Goal: Transaction & Acquisition: Purchase product/service

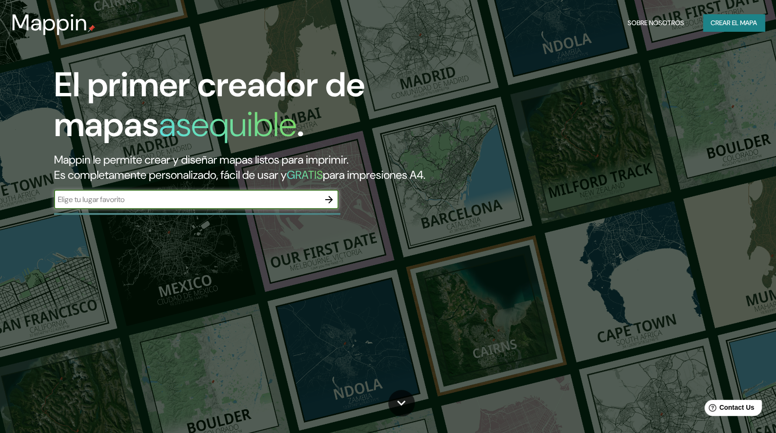
click at [189, 211] on div "​" at bounding box center [196, 200] width 284 height 21
click at [277, 205] on input "text" at bounding box center [186, 199] width 265 height 11
type input "[GEOGRAPHIC_DATA]"
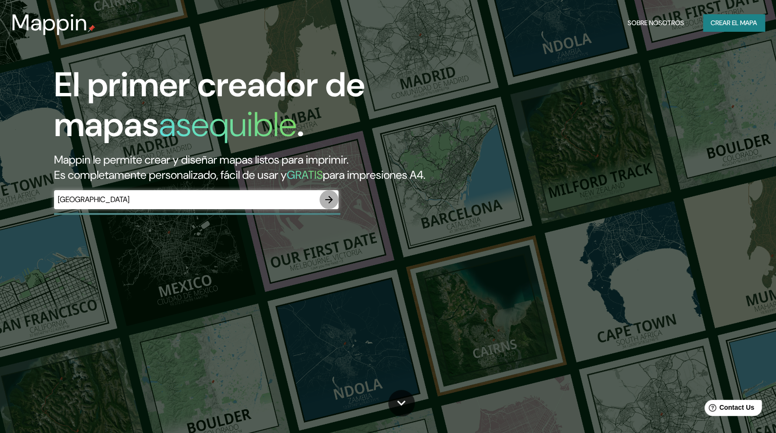
click at [326, 205] on icon "button" at bounding box center [328, 199] width 11 height 11
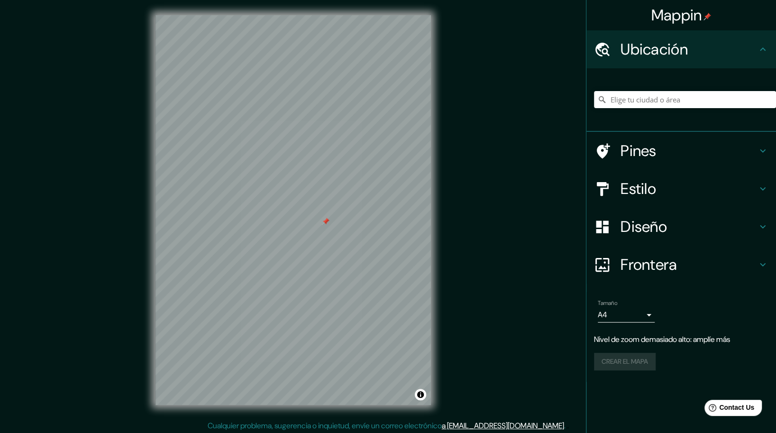
click at [466, 213] on div "Mappin Ubicación Pines Estilo Diseño Frontera Elige un borde. Sugerencia : pued…" at bounding box center [388, 217] width 776 height 435
click at [130, 268] on div "Mappin Ubicación Pines Estilo Diseño Frontera Elige un borde. Sugerencia : pued…" at bounding box center [388, 217] width 776 height 435
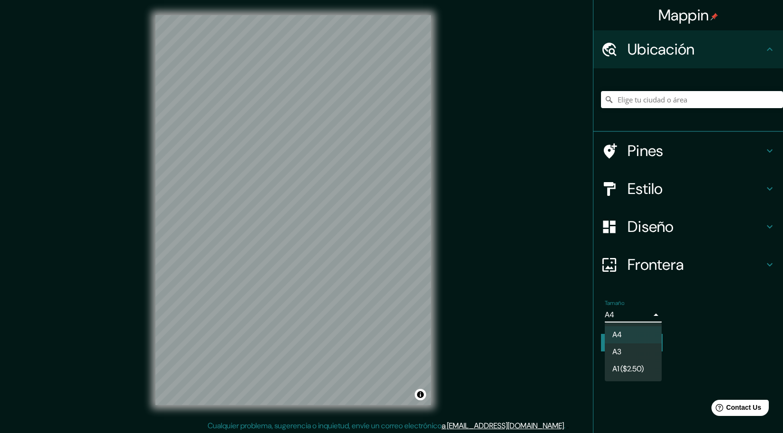
click at [651, 318] on body "Mappin Ubicación Pines Estilo Diseño Frontera Elige un borde. Sugerencia : pued…" at bounding box center [391, 216] width 783 height 433
click at [642, 357] on li "A3" at bounding box center [633, 351] width 57 height 17
click at [638, 315] on body "Mappin Ubicación Pines Estilo Diseño Frontera Elige un borde. Sugerencia : pued…" at bounding box center [391, 216] width 783 height 433
click at [637, 326] on li "A4" at bounding box center [633, 334] width 57 height 17
type input "single"
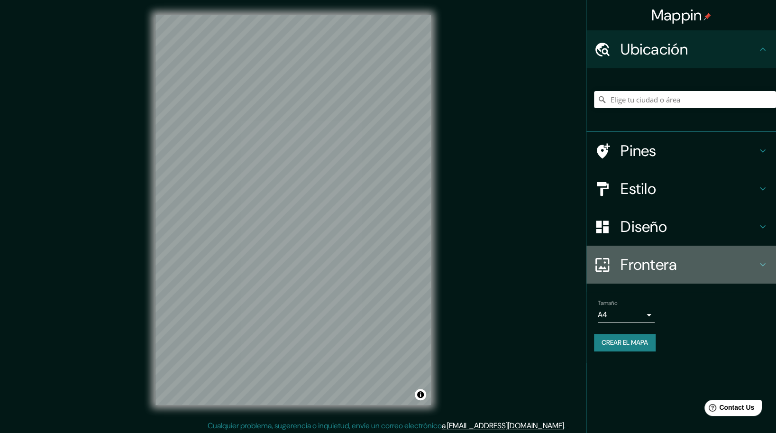
click at [673, 265] on h4 "Frontera" at bounding box center [688, 264] width 136 height 19
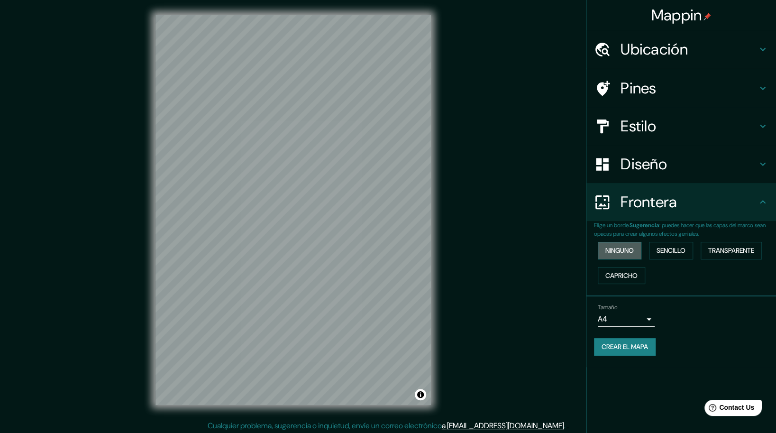
click at [620, 250] on font "Ninguno" at bounding box center [619, 250] width 28 height 12
click at [662, 248] on font "Sencillo" at bounding box center [670, 250] width 29 height 12
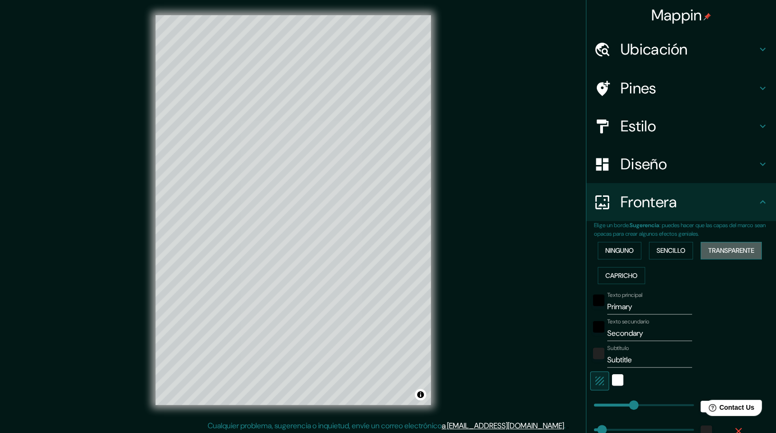
click at [700, 249] on button "Transparente" at bounding box center [730, 251] width 61 height 18
click at [621, 278] on font "Capricho" at bounding box center [621, 276] width 32 height 12
click at [716, 255] on font "Transparente" at bounding box center [731, 250] width 46 height 12
click at [593, 300] on div "negro" at bounding box center [598, 299] width 11 height 11
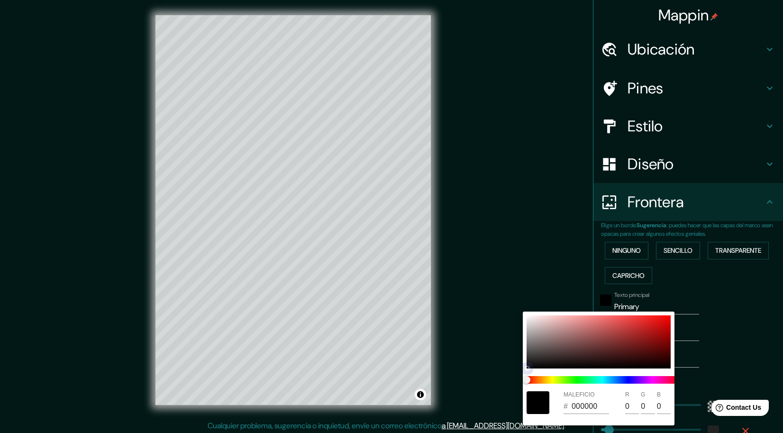
type input "279"
type input "46"
type input "C1B0B0"
type input "193"
type input "176"
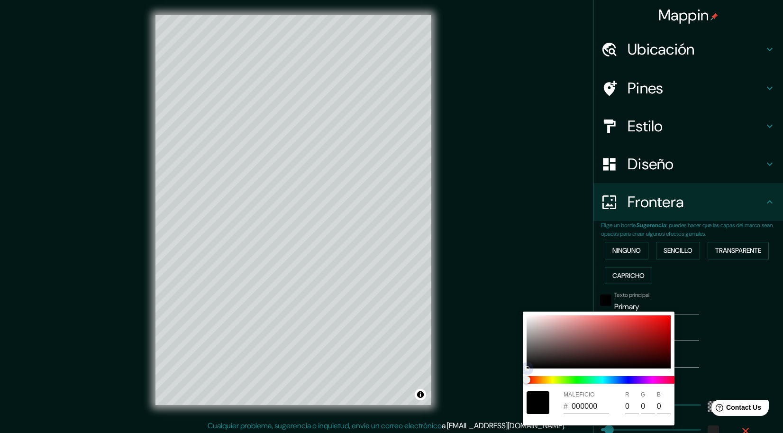
type input "176"
type input "279"
type input "46"
type input "FAEDED"
type input "250"
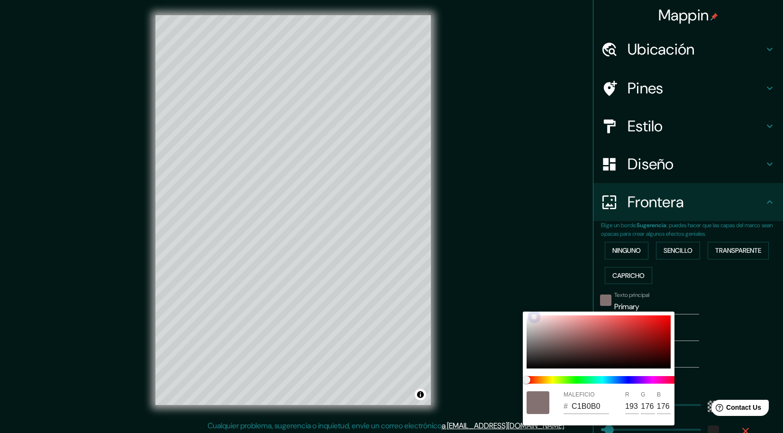
type input "237"
type input "279"
type input "46"
type input "837F7F"
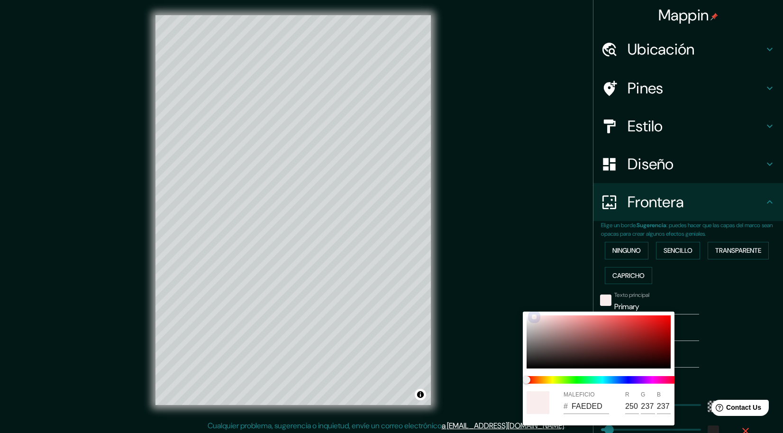
type input "131"
type input "127"
type input "279"
type input "46"
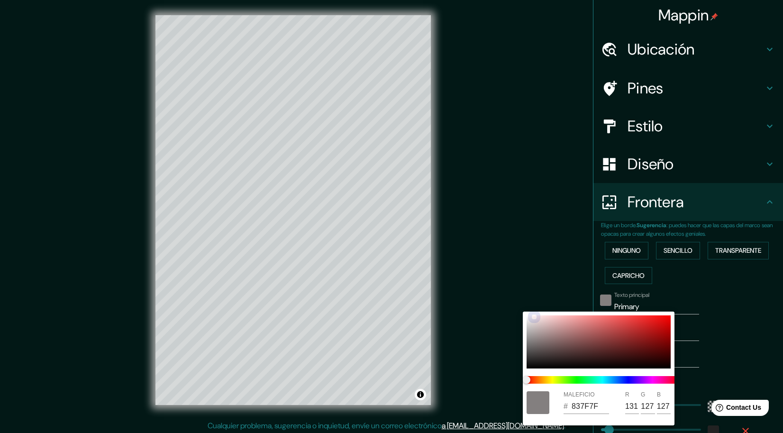
type input "575757"
type input "87"
drag, startPoint x: 534, startPoint y: 316, endPoint x: 518, endPoint y: 375, distance: 60.8
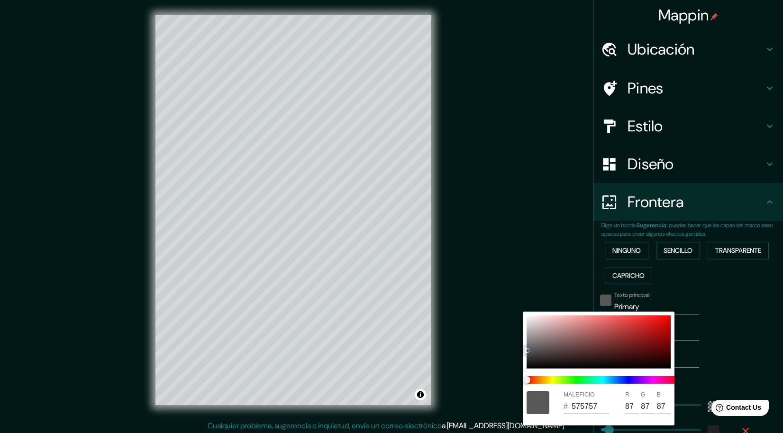
click at [511, 384] on div "MALEFICIO # 575757 R 87 G 87 B 87" at bounding box center [391, 216] width 783 height 433
type input "279"
type input "46"
type input "020202"
type input "2"
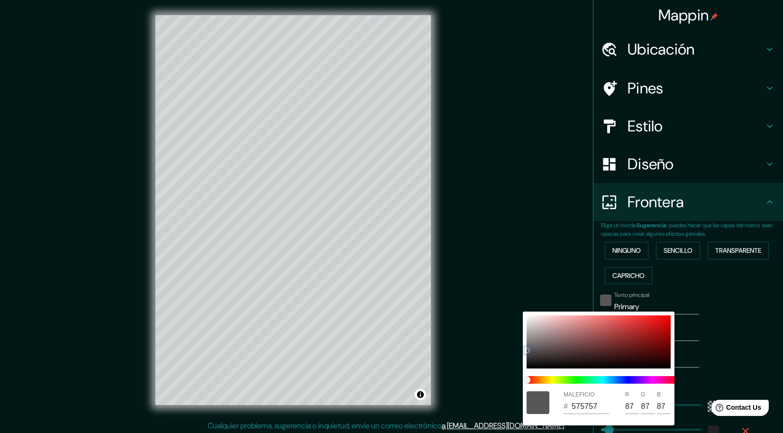
type input "2"
drag, startPoint x: 528, startPoint y: 353, endPoint x: 526, endPoint y: 372, distance: 19.0
click at [526, 372] on div "MALEFICIO # 020202 R 2 G 2 B 2" at bounding box center [599, 368] width 152 height 114
click at [497, 377] on div at bounding box center [391, 216] width 783 height 433
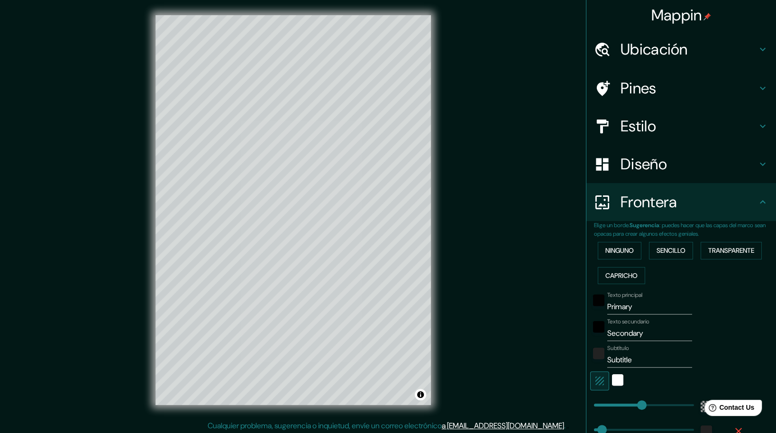
click at [753, 210] on div "Frontera" at bounding box center [681, 202] width 190 height 38
click at [757, 205] on icon at bounding box center [762, 201] width 11 height 11
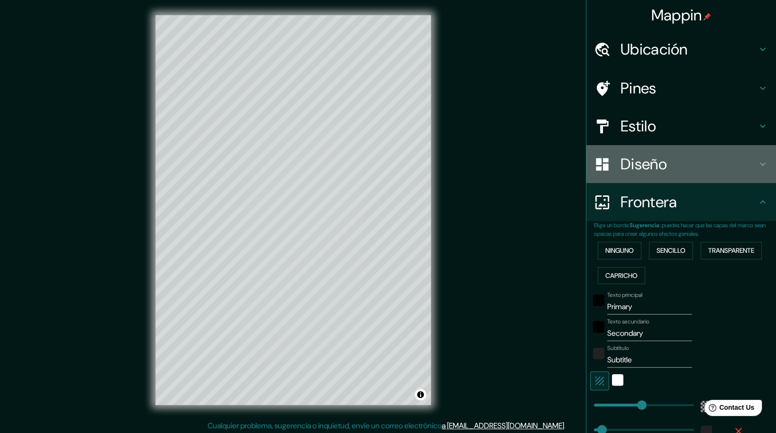
click at [751, 177] on div "Diseño" at bounding box center [681, 164] width 190 height 38
type input "279"
type input "46"
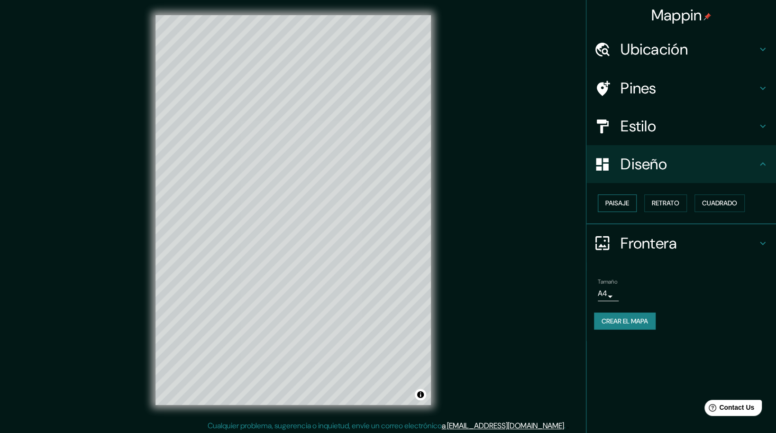
click at [625, 207] on font "Paisaje" at bounding box center [617, 203] width 24 height 12
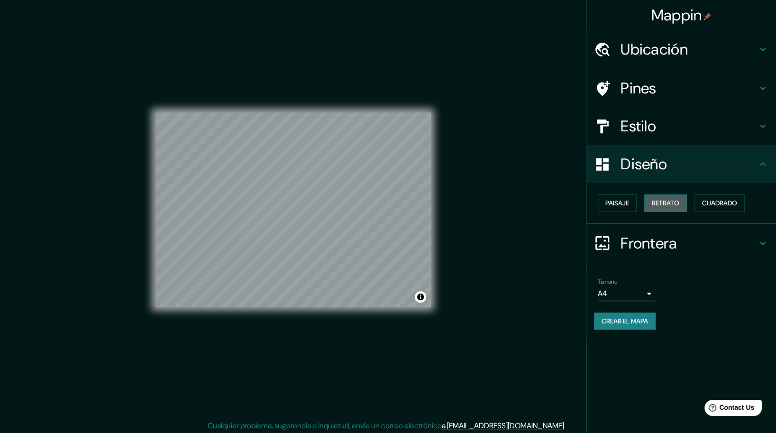
click at [667, 205] on font "Retrato" at bounding box center [664, 203] width 27 height 12
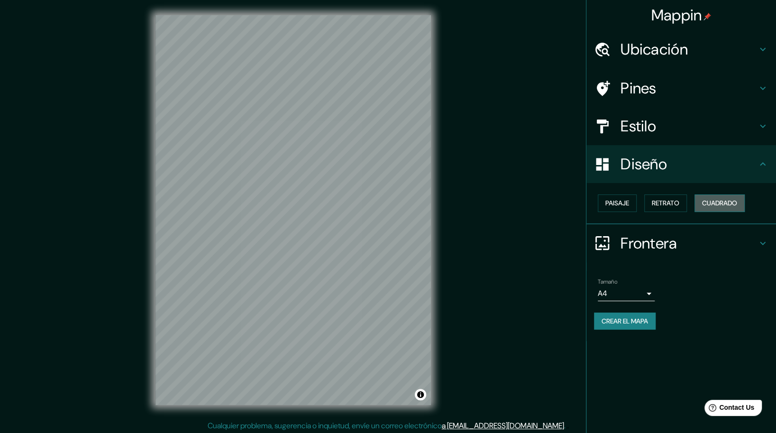
click at [709, 205] on font "Cuadrado" at bounding box center [719, 203] width 35 height 12
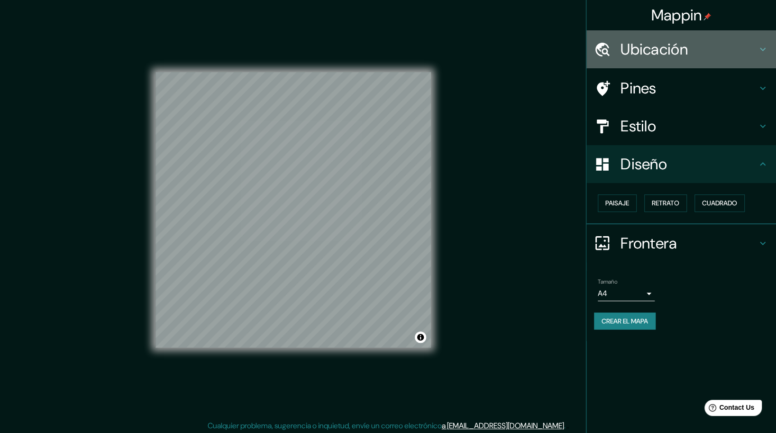
click at [711, 51] on h4 "Ubicación" at bounding box center [688, 49] width 136 height 19
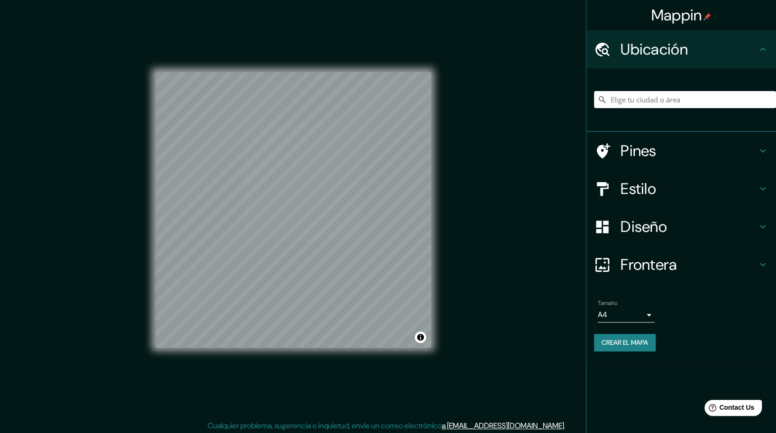
click at [750, 49] on h4 "Ubicación" at bounding box center [688, 49] width 136 height 19
click at [757, 52] on icon at bounding box center [762, 49] width 11 height 11
click at [760, 54] on icon at bounding box center [762, 49] width 11 height 11
click at [760, 49] on icon at bounding box center [762, 49] width 11 height 11
click at [663, 197] on h4 "Estilo" at bounding box center [688, 188] width 136 height 19
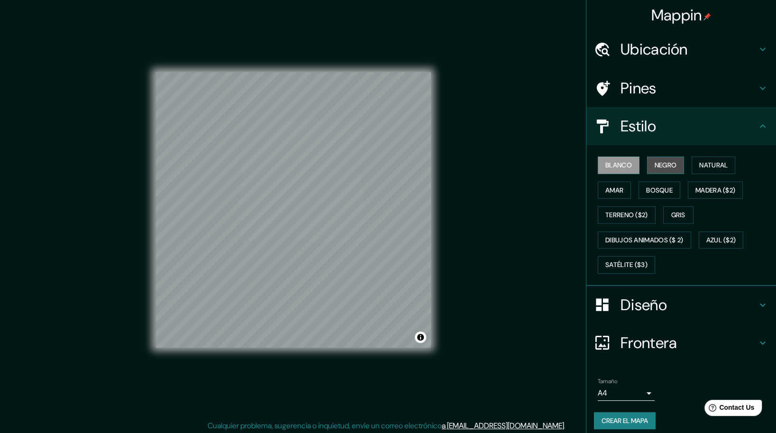
click at [658, 167] on font "Negro" at bounding box center [665, 165] width 22 height 12
click at [706, 163] on font "Natural" at bounding box center [713, 165] width 28 height 12
click at [597, 190] on button "Amar" at bounding box center [613, 190] width 33 height 18
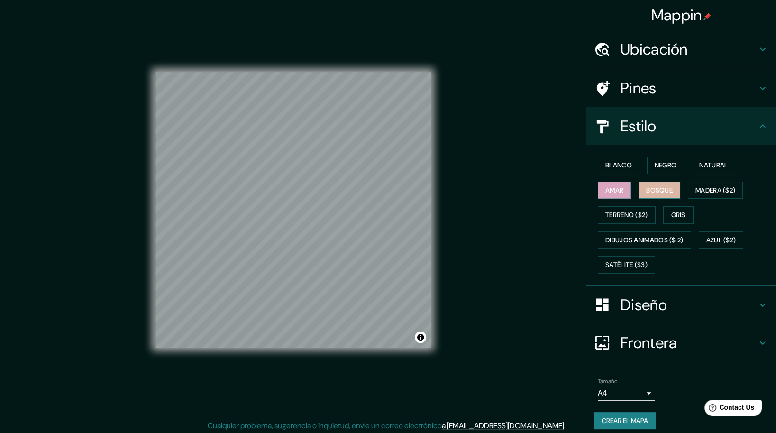
click at [638, 191] on button "Bosque" at bounding box center [659, 190] width 42 height 18
click at [698, 192] on font "Madera ($2)" at bounding box center [715, 190] width 40 height 12
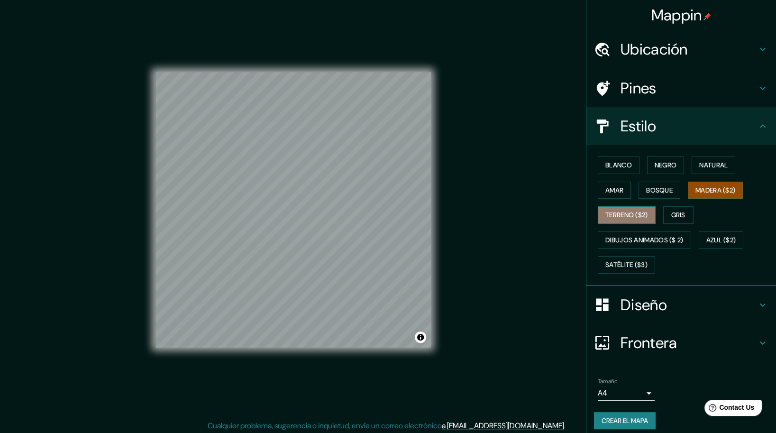
click at [628, 215] on font "Terreno ($2)" at bounding box center [626, 215] width 43 height 12
click at [671, 215] on font "Gris" at bounding box center [678, 215] width 14 height 12
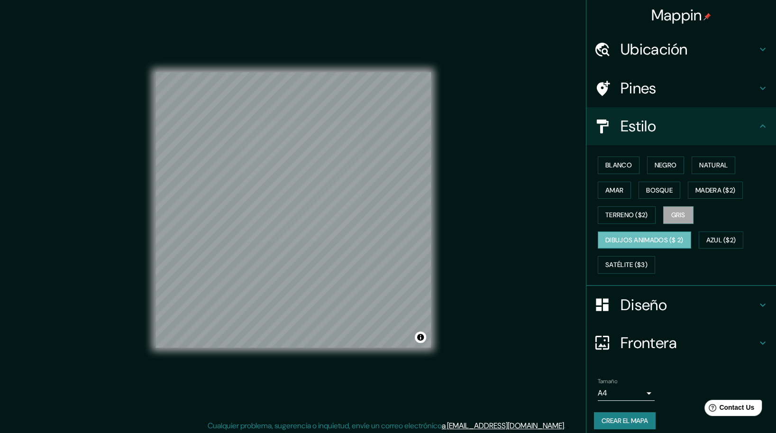
click at [655, 238] on font "Dibujos animados ($ 2)" at bounding box center [644, 240] width 78 height 12
click at [717, 242] on font "Azul ($2)" at bounding box center [721, 240] width 30 height 12
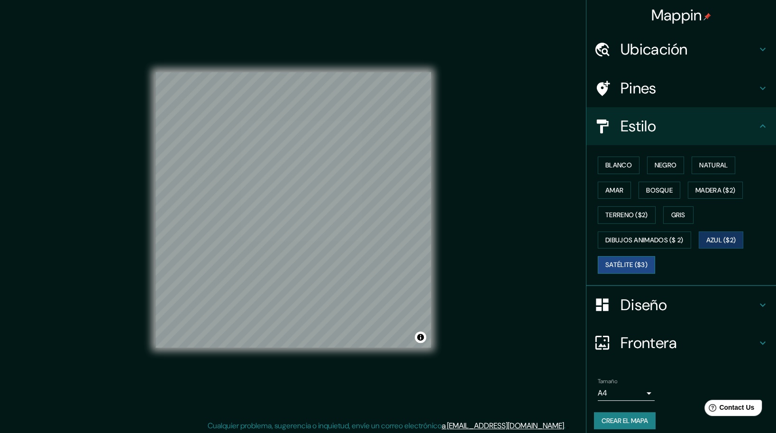
click at [633, 263] on font "Satélite ($3)" at bounding box center [626, 265] width 42 height 12
click at [613, 169] on font "Blanco" at bounding box center [618, 165] width 27 height 12
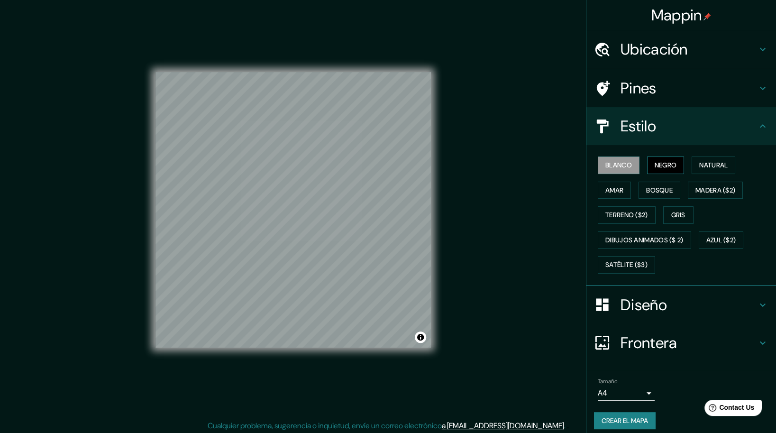
click at [670, 167] on font "Negro" at bounding box center [665, 165] width 22 height 12
click at [703, 165] on font "Natural" at bounding box center [713, 165] width 28 height 12
click at [639, 170] on div "Blanco Negro Natural [PERSON_NAME] ($2) Terreno ($2) Gris Dibujos animados ($ 2…" at bounding box center [685, 215] width 182 height 125
click at [624, 166] on font "Blanco" at bounding box center [618, 165] width 27 height 12
click at [647, 167] on button "Negro" at bounding box center [665, 165] width 37 height 18
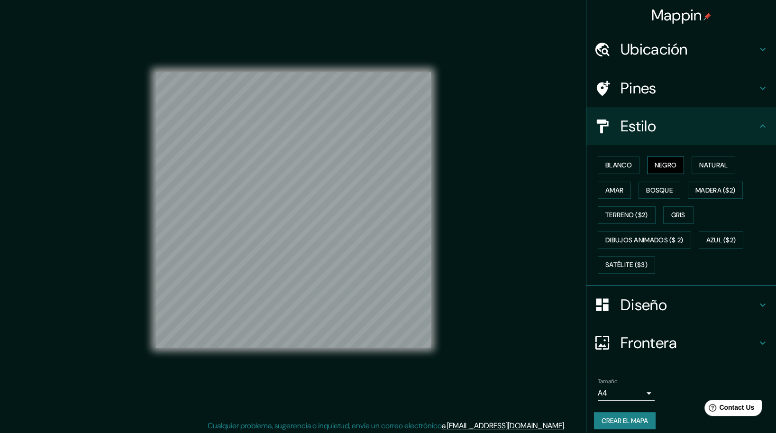
click at [647, 167] on button "Negro" at bounding box center [665, 165] width 37 height 18
click at [612, 165] on font "Blanco" at bounding box center [618, 165] width 27 height 12
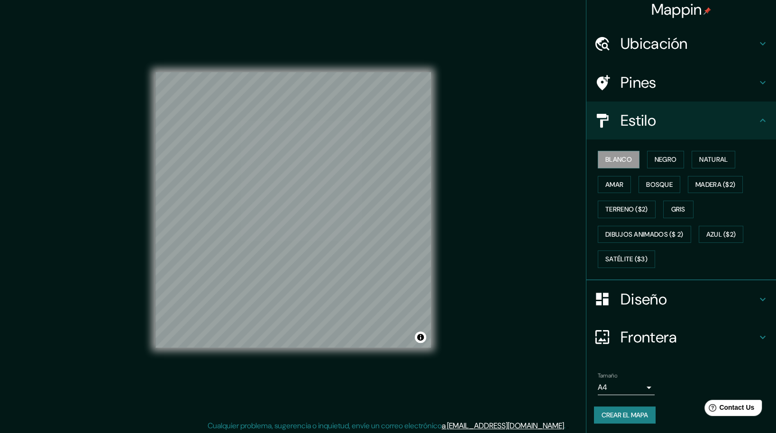
click at [706, 110] on div "Estilo" at bounding box center [681, 120] width 190 height 38
click at [760, 120] on icon at bounding box center [762, 120] width 11 height 11
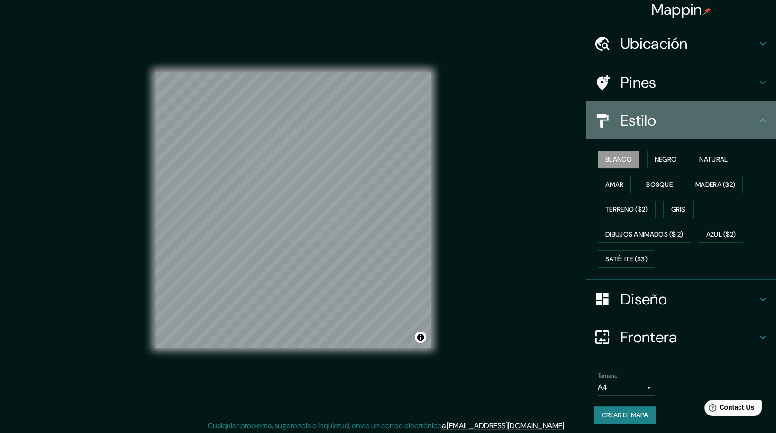
click at [760, 119] on icon at bounding box center [763, 119] width 6 height 3
drag, startPoint x: 755, startPoint y: 119, endPoint x: 754, endPoint y: 125, distance: 5.9
click at [760, 119] on icon at bounding box center [763, 119] width 6 height 3
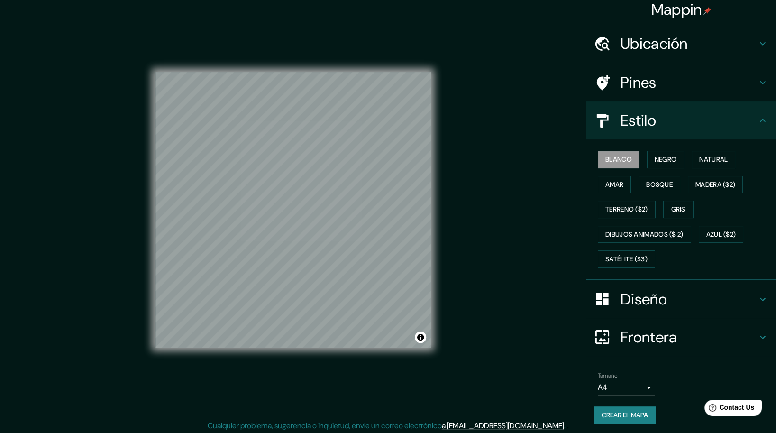
click at [757, 293] on icon at bounding box center [762, 298] width 11 height 11
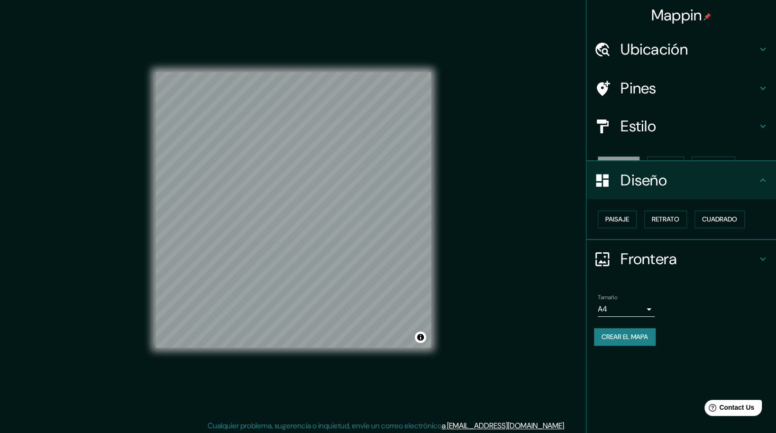
scroll to position [0, 0]
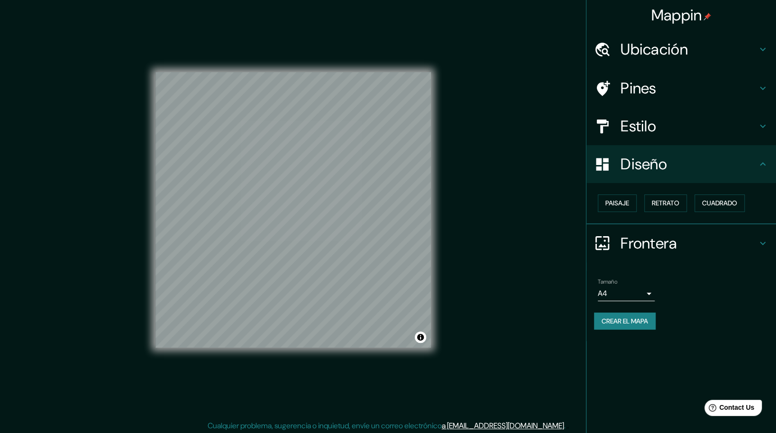
click at [760, 242] on icon at bounding box center [763, 242] width 6 height 3
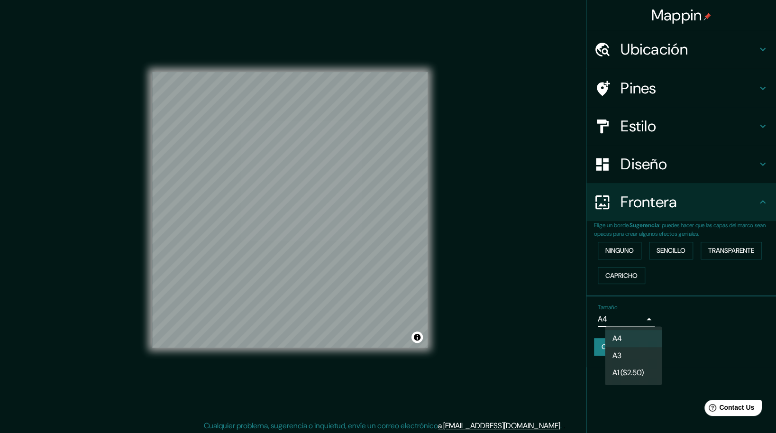
click at [646, 316] on body "Mappin Ubicación Pines Estilo Diseño Frontera Elige un borde. Sugerencia : pued…" at bounding box center [388, 216] width 776 height 433
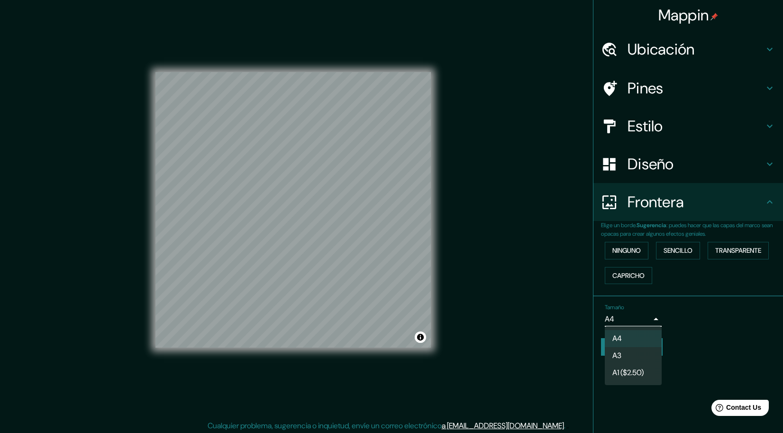
click at [679, 209] on div at bounding box center [391, 216] width 783 height 433
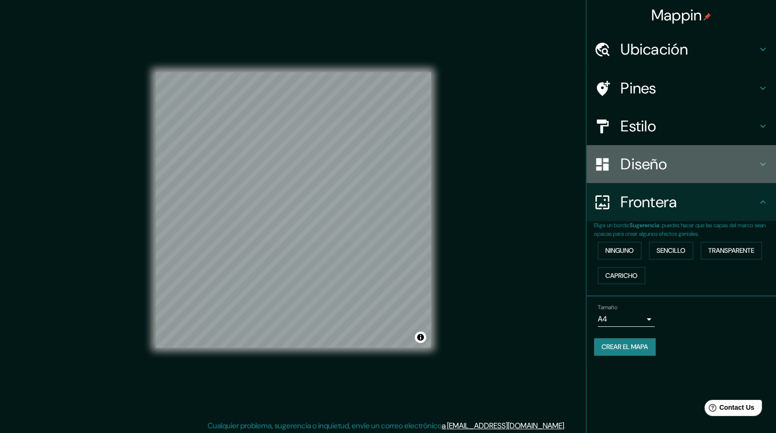
click at [706, 166] on h4 "Diseño" at bounding box center [688, 163] width 136 height 19
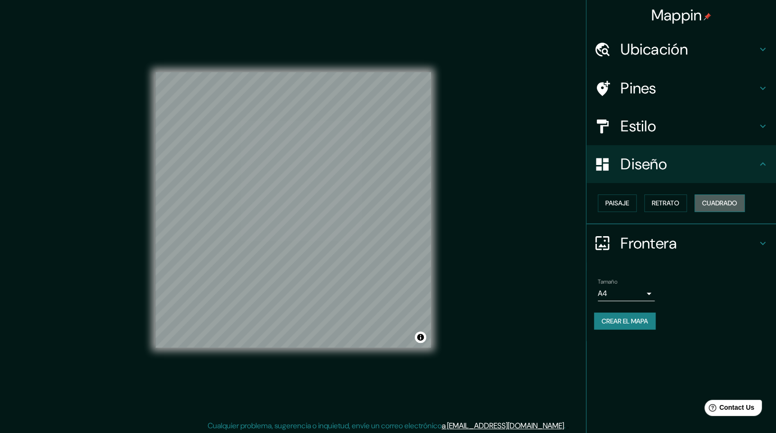
click at [702, 202] on button "Cuadrado" at bounding box center [719, 203] width 50 height 18
click at [674, 206] on font "Retrato" at bounding box center [664, 203] width 27 height 12
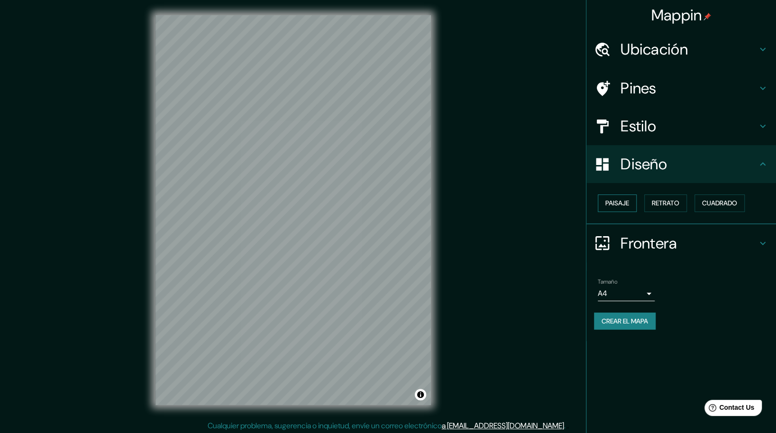
click at [624, 209] on button "Paisaje" at bounding box center [616, 203] width 39 height 18
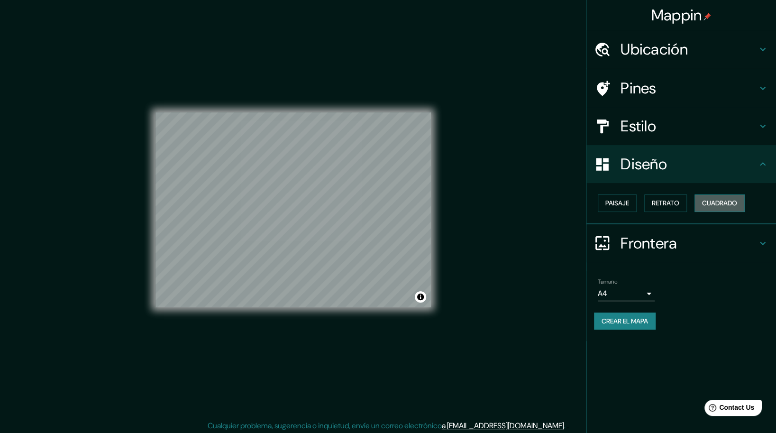
click at [710, 203] on font "Cuadrado" at bounding box center [719, 203] width 35 height 12
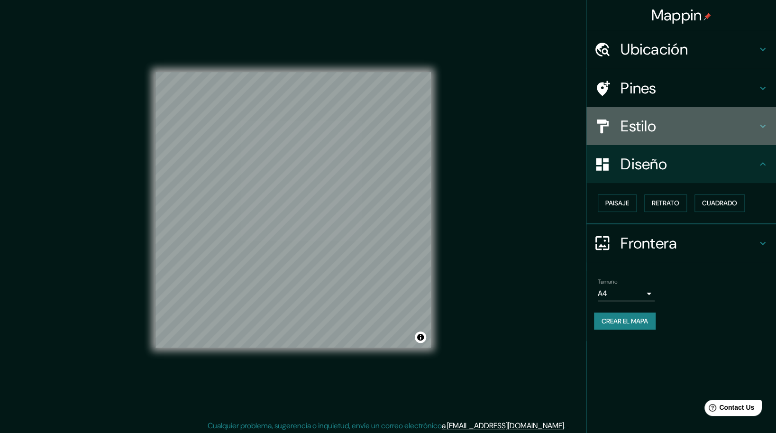
click at [725, 130] on h4 "Estilo" at bounding box center [688, 126] width 136 height 19
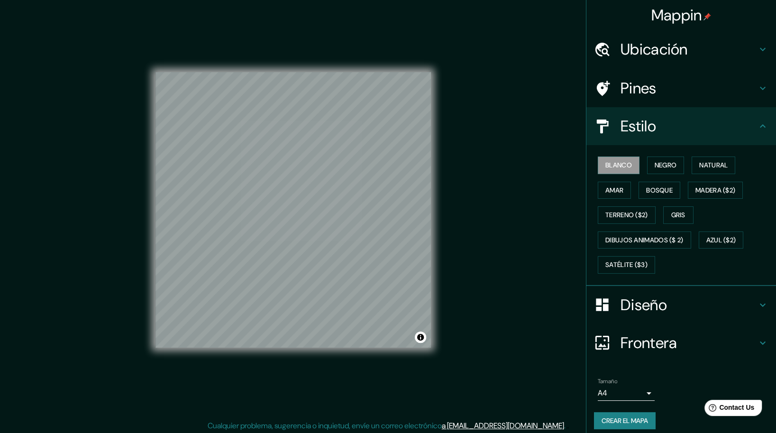
scroll to position [6, 0]
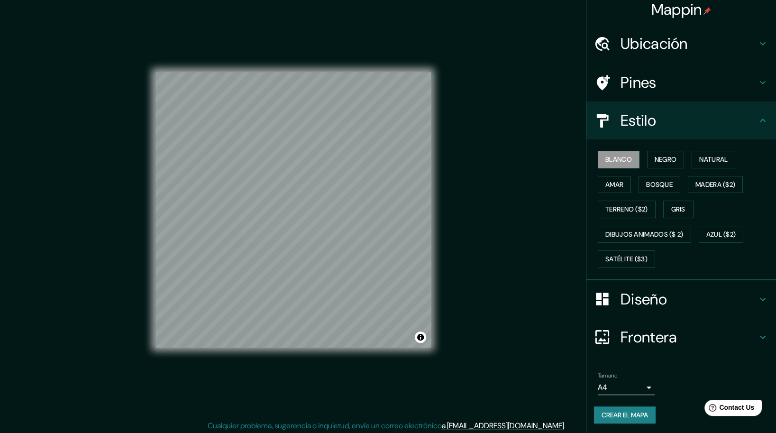
click at [757, 119] on icon at bounding box center [762, 120] width 11 height 11
click at [735, 330] on h4 "Frontera" at bounding box center [688, 336] width 136 height 19
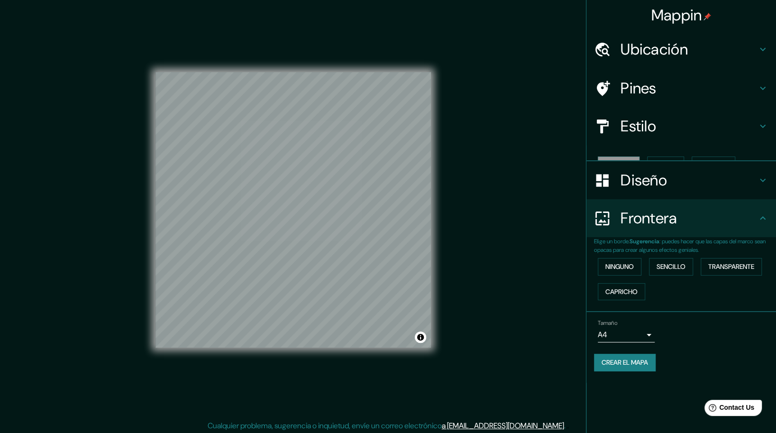
scroll to position [0, 0]
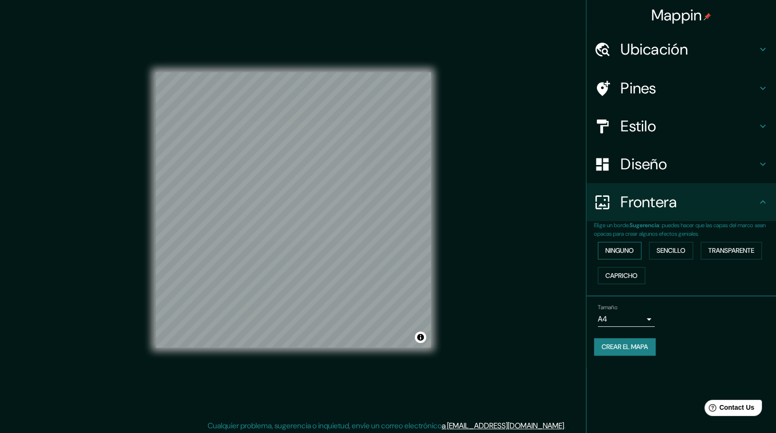
click at [625, 253] on font "Ninguno" at bounding box center [619, 250] width 28 height 12
click at [665, 247] on font "Sencillo" at bounding box center [670, 250] width 29 height 12
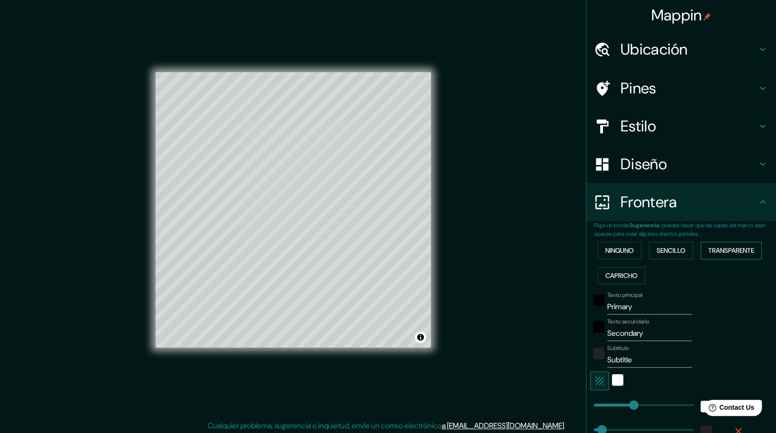
click at [710, 250] on font "Transparente" at bounding box center [731, 250] width 46 height 12
click at [626, 274] on font "Capricho" at bounding box center [621, 276] width 32 height 12
drag, startPoint x: 710, startPoint y: 251, endPoint x: 715, endPoint y: 251, distance: 5.2
click at [710, 251] on font "Transparente" at bounding box center [731, 250] width 46 height 12
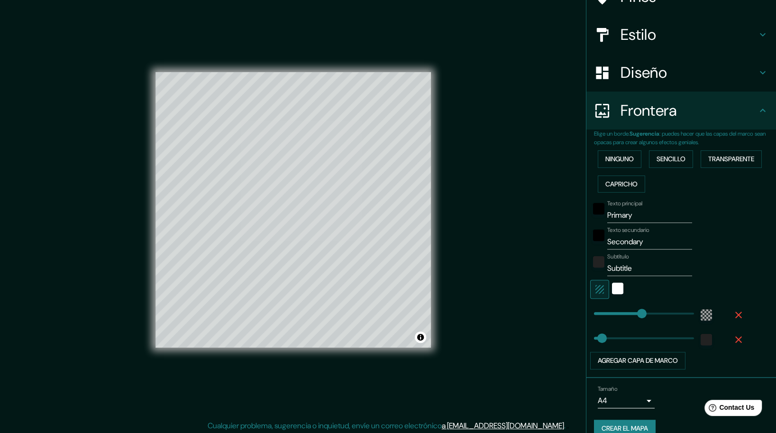
scroll to position [105, 0]
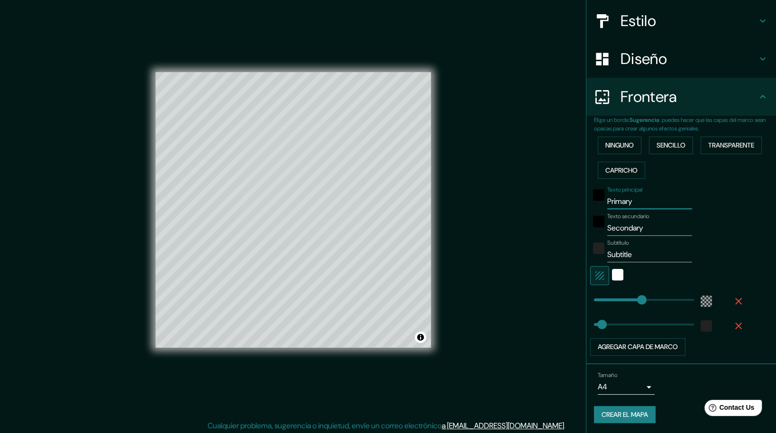
click at [618, 201] on input "Primary" at bounding box center [649, 201] width 85 height 15
type input "279"
type input "46"
click at [727, 213] on div "Texto secundario Secondary" at bounding box center [667, 224] width 155 height 23
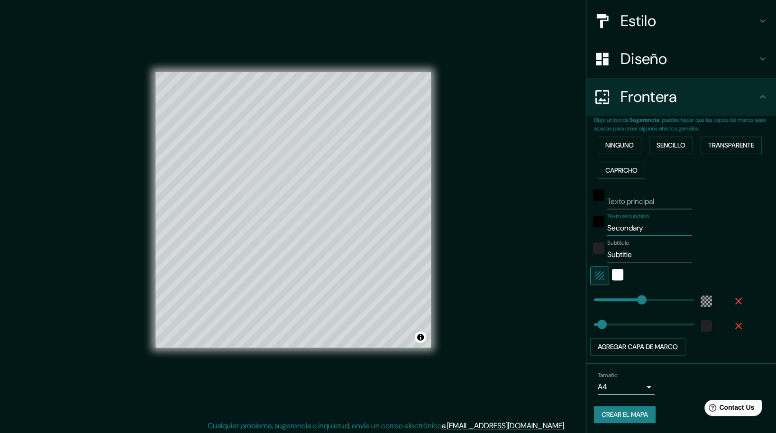
click at [612, 226] on input "Secondary" at bounding box center [649, 227] width 85 height 15
click at [615, 226] on input "Secondary" at bounding box center [649, 227] width 85 height 15
type input "279"
type input "46"
click at [618, 253] on input "Subtitle" at bounding box center [649, 254] width 85 height 15
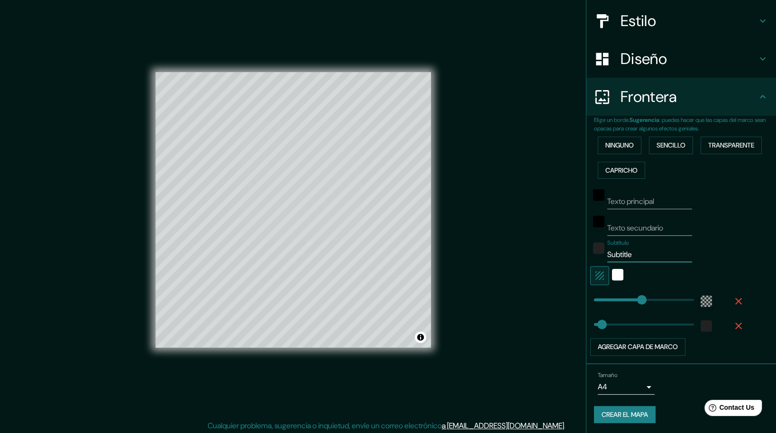
click at [617, 253] on input "Subtitle" at bounding box center [649, 254] width 85 height 15
click at [619, 253] on input "Subtitle" at bounding box center [649, 254] width 85 height 15
type input "279"
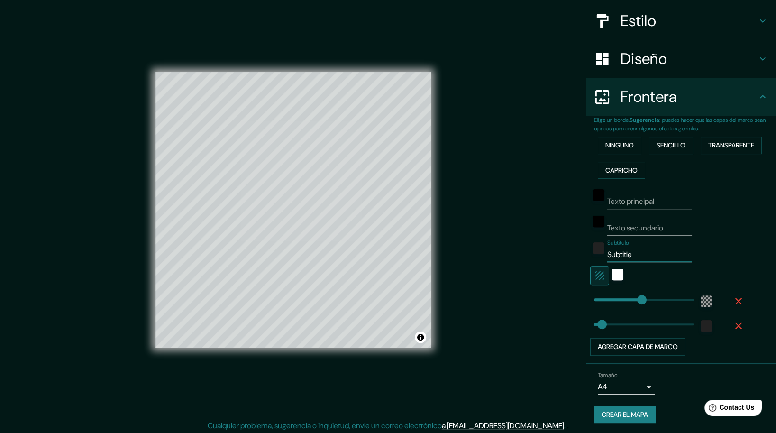
type input "46"
click at [702, 245] on div "Subtítulo" at bounding box center [667, 250] width 155 height 23
click at [612, 275] on div "Blanco" at bounding box center [617, 274] width 11 height 11
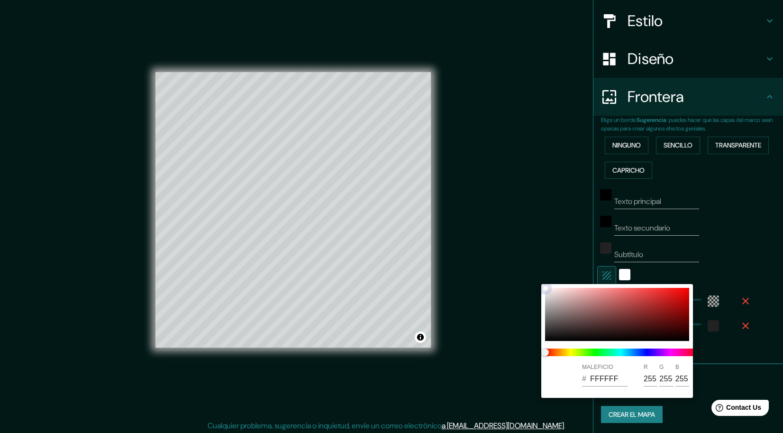
type input "279"
type input "46"
type input "714949"
type input "113"
type input "73"
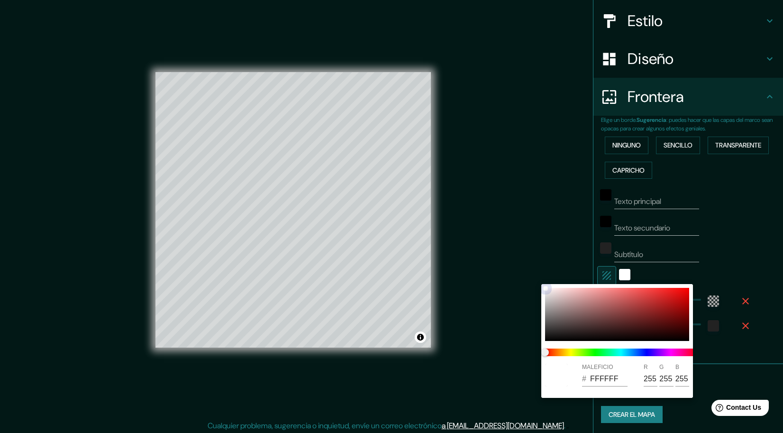
type input "73"
type input "279"
type input "46"
type input "1E0F0F"
type input "30"
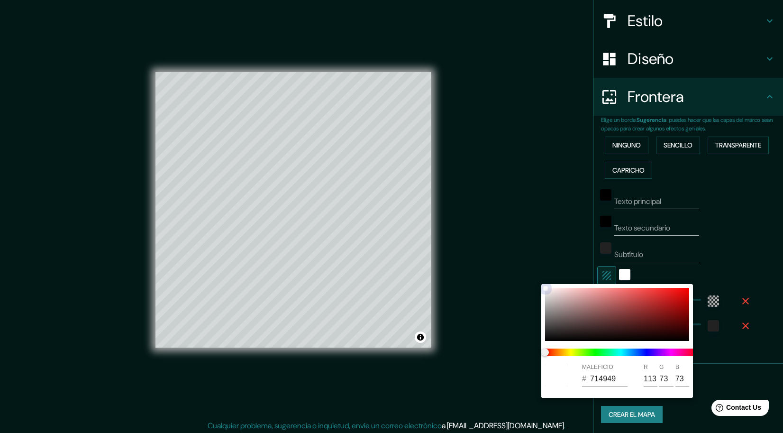
type input "15"
type input "279"
type input "46"
type input "A88D8D"
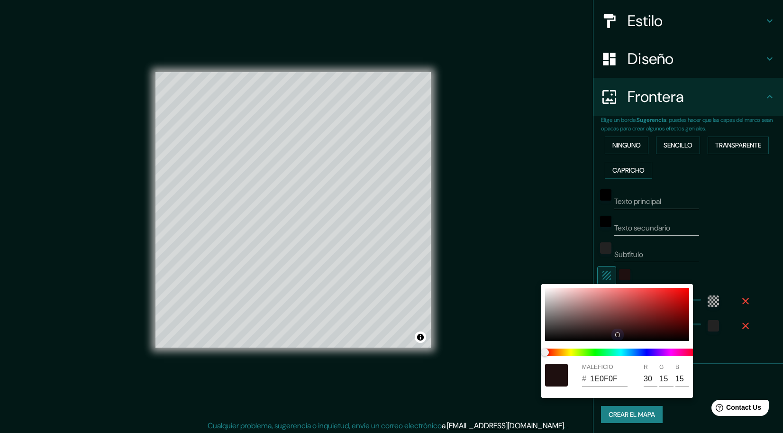
type input "168"
type input "141"
type input "279"
type input "46"
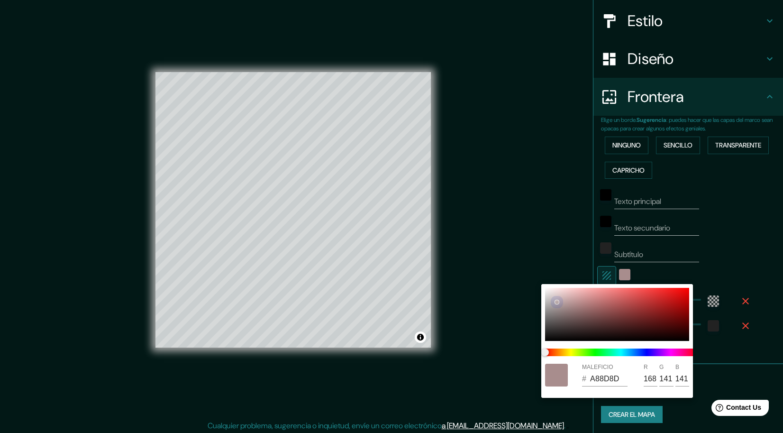
type input "BCADAD"
type input "188"
type input "173"
drag, startPoint x: 581, startPoint y: 305, endPoint x: 548, endPoint y: 330, distance: 40.9
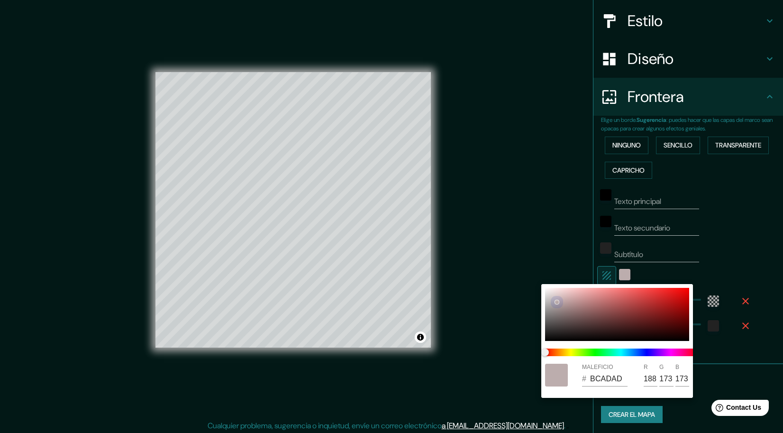
click at [537, 358] on div "MALEFICIO # BCADAD R 188 G 173 B 173" at bounding box center [391, 216] width 783 height 433
click at [688, 249] on div at bounding box center [391, 216] width 783 height 433
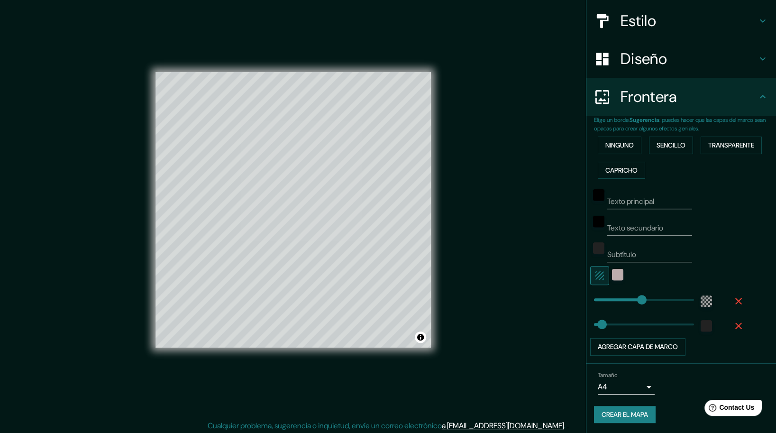
click at [595, 277] on icon "button" at bounding box center [599, 275] width 9 height 9
type input "279"
type input "46"
type input "0"
drag, startPoint x: 632, startPoint y: 294, endPoint x: 570, endPoint y: 292, distance: 61.2
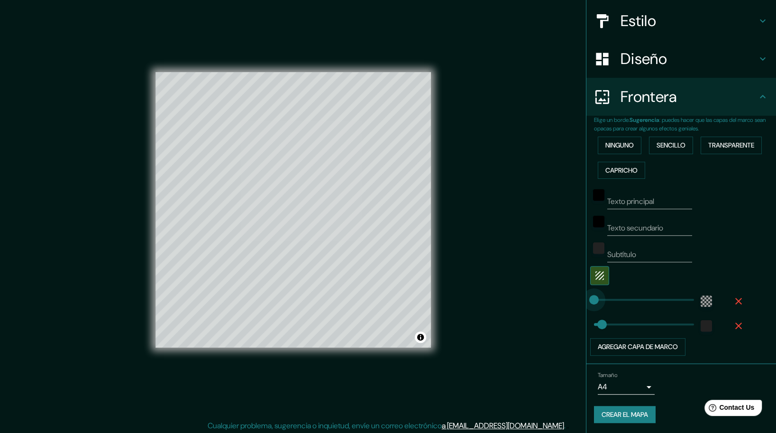
type input "46"
type input "82"
type input "46"
type input "302"
type input "46"
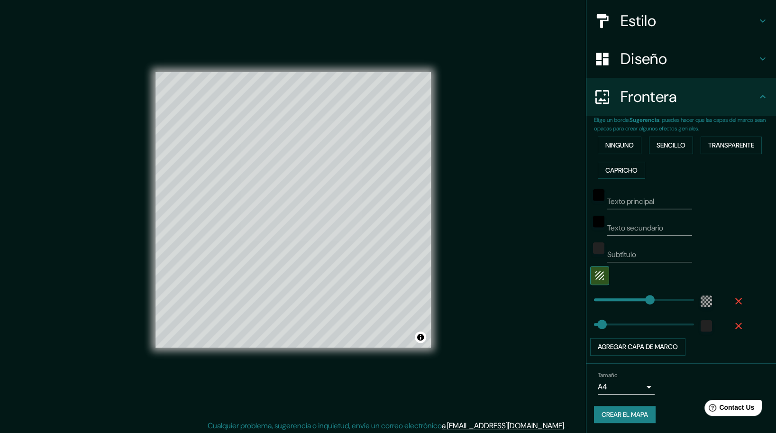
type input "487"
drag, startPoint x: 669, startPoint y: 295, endPoint x: 677, endPoint y: 297, distance: 8.7
type input "46"
type input "85"
type input "46"
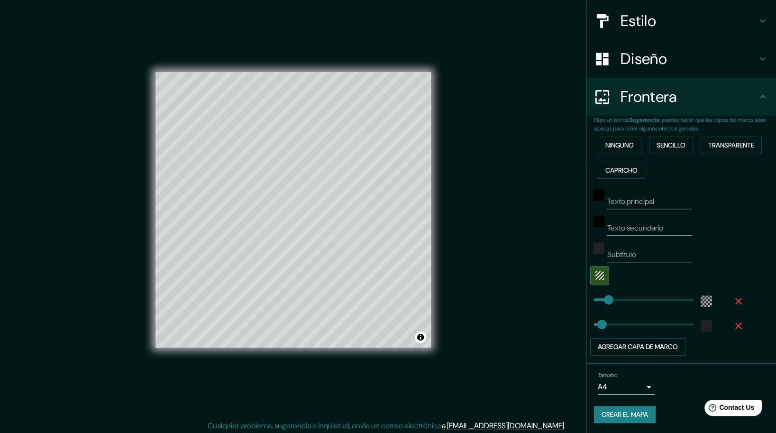
type input "74"
type input "46"
type input "0"
drag, startPoint x: 590, startPoint y: 298, endPoint x: 565, endPoint y: 295, distance: 25.3
type input "46"
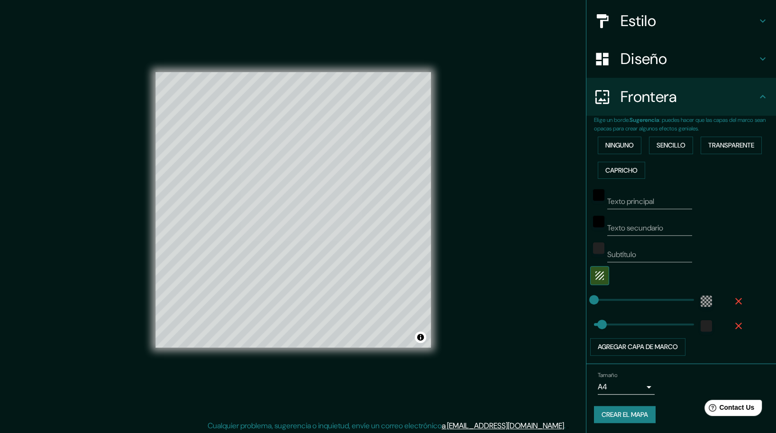
type input "220"
type input "46"
type input "60"
type input "253"
type input "418"
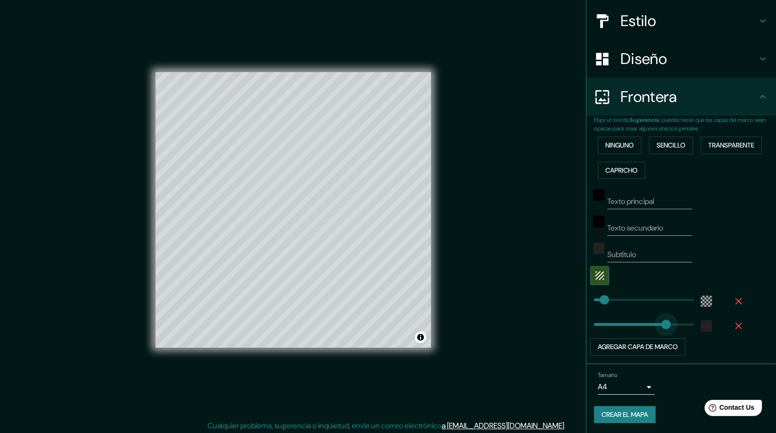
drag, startPoint x: 632, startPoint y: 323, endPoint x: 659, endPoint y: 327, distance: 26.9
type input "0"
drag, startPoint x: 633, startPoint y: 324, endPoint x: 569, endPoint y: 326, distance: 64.5
type input "0"
drag, startPoint x: 582, startPoint y: 300, endPoint x: 571, endPoint y: 300, distance: 11.4
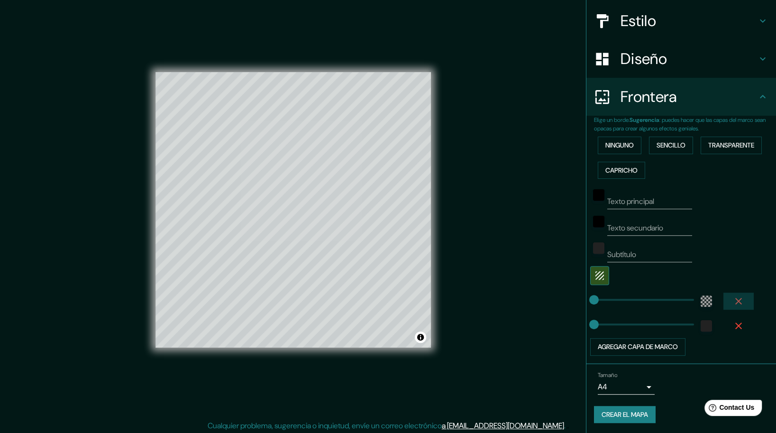
click at [735, 300] on icon "button" at bounding box center [738, 301] width 7 height 7
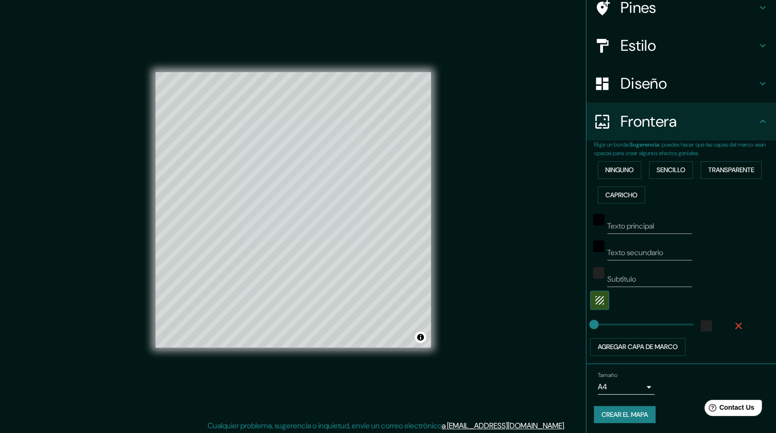
click at [734, 320] on icon "button" at bounding box center [738, 325] width 11 height 11
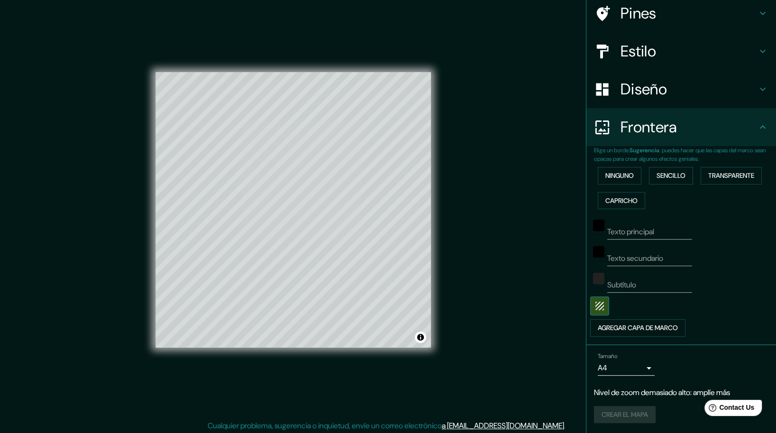
scroll to position [56, 0]
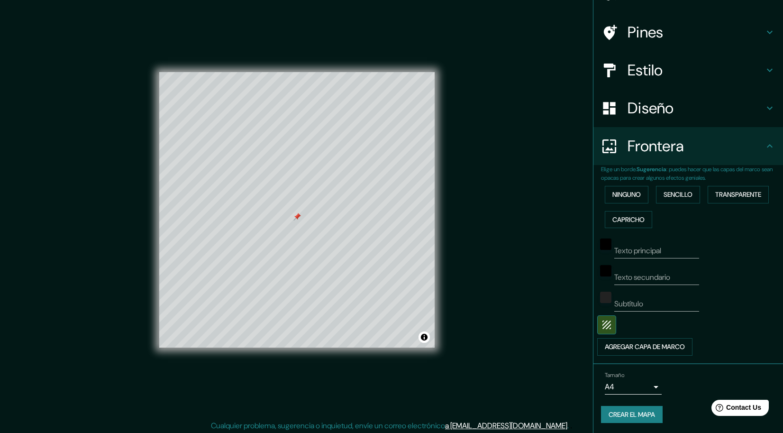
click at [633, 388] on body "Mappin Ubicación Pines Estilo Diseño Frontera Elige un borde. Sugerencia : pued…" at bounding box center [391, 216] width 783 height 433
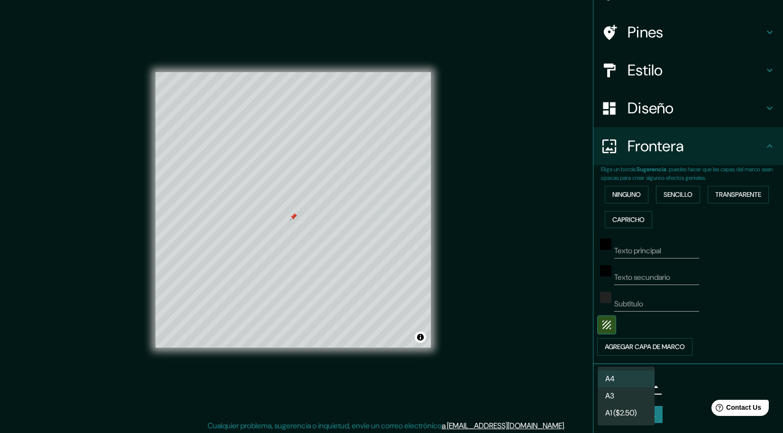
click at [630, 378] on li "A4" at bounding box center [625, 378] width 57 height 17
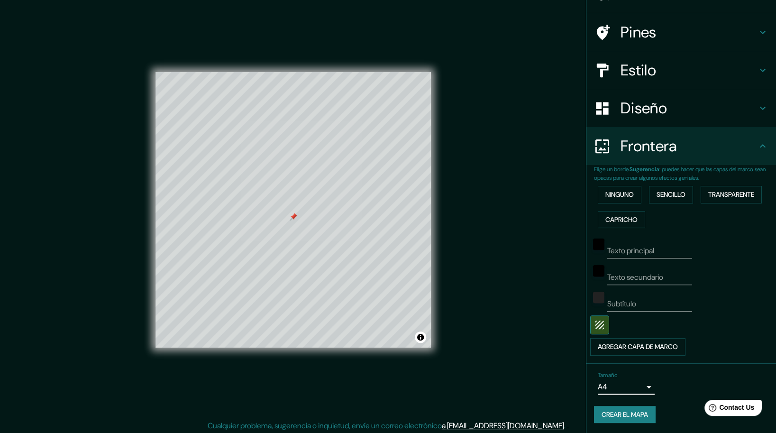
click at [633, 412] on font "Crear el mapa" at bounding box center [624, 414] width 46 height 12
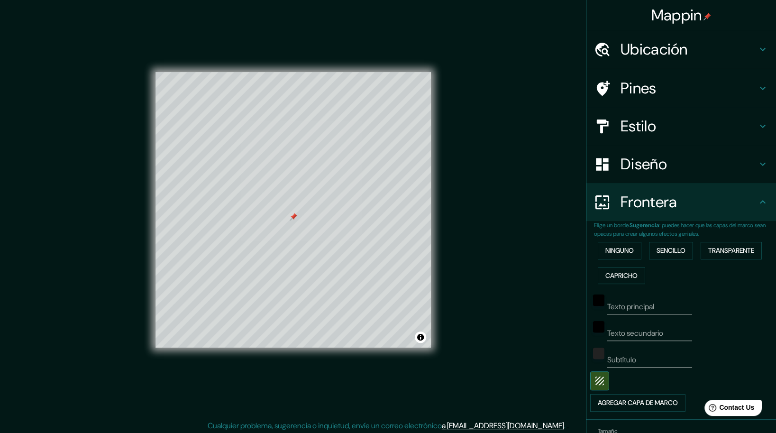
click at [527, 385] on div "Mappin Ubicación Pines Estilo Diseño Frontera Elige un borde. Sugerencia : pued…" at bounding box center [388, 217] width 776 height 435
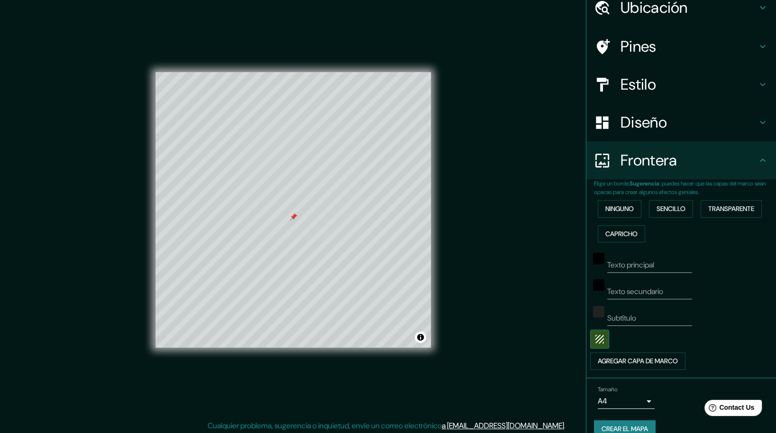
scroll to position [56, 0]
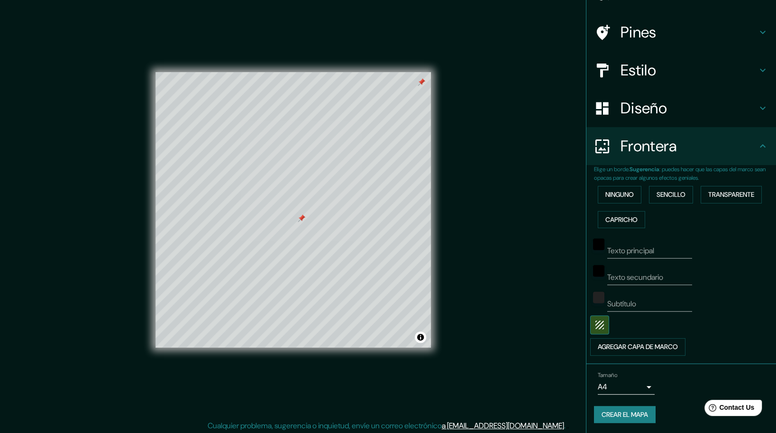
click at [702, 26] on h4 "Pines" at bounding box center [688, 32] width 136 height 19
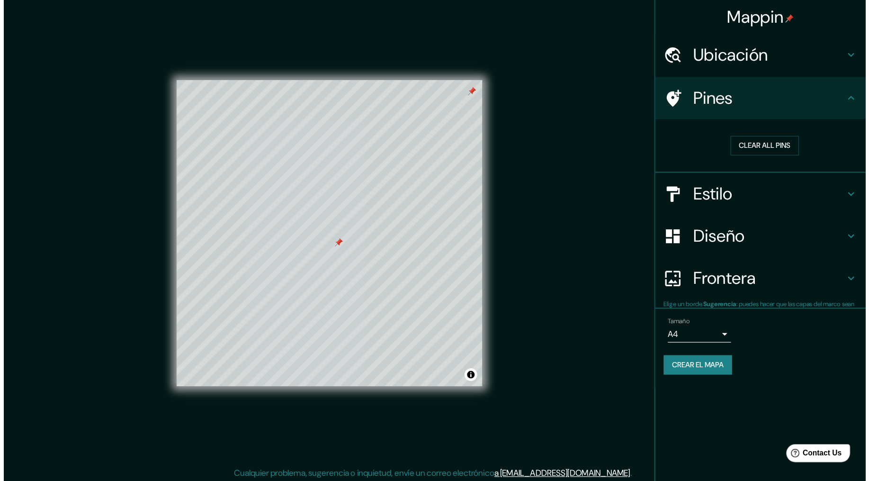
scroll to position [0, 0]
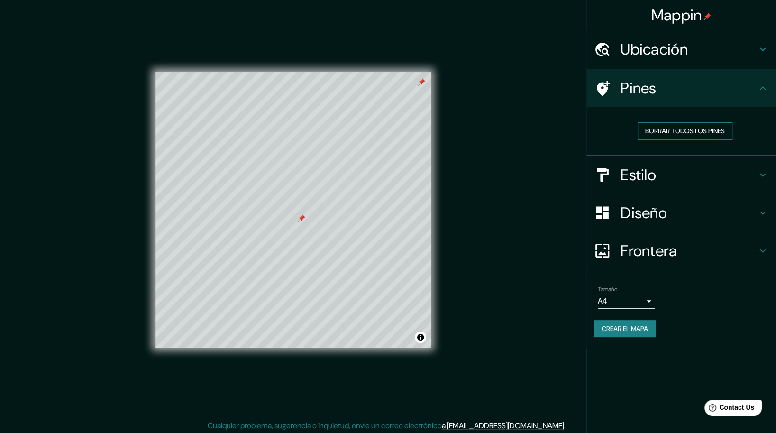
click at [700, 130] on font "Borrar todos los pines" at bounding box center [685, 131] width 80 height 12
click at [672, 130] on font "Borrar todos los pines" at bounding box center [685, 131] width 80 height 12
click at [625, 329] on font "Crear el mapa" at bounding box center [624, 329] width 46 height 12
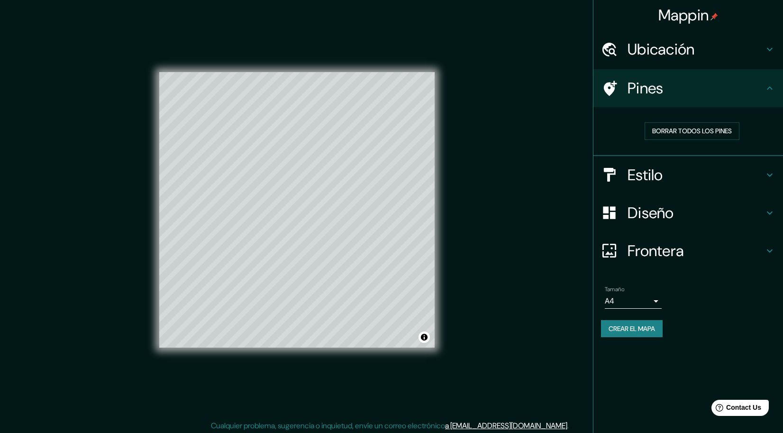
click at [645, 303] on body "Mappin Ubicación Pines Borrar todos los pines Estilo Diseño Frontera Elige un b…" at bounding box center [391, 216] width 783 height 433
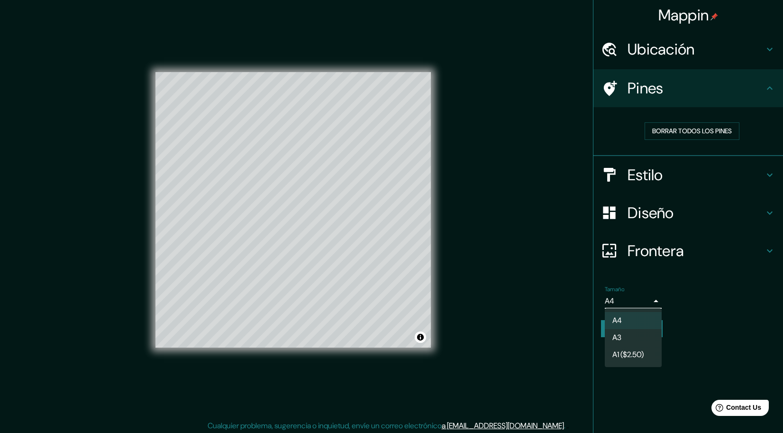
click at [695, 321] on div at bounding box center [391, 216] width 783 height 433
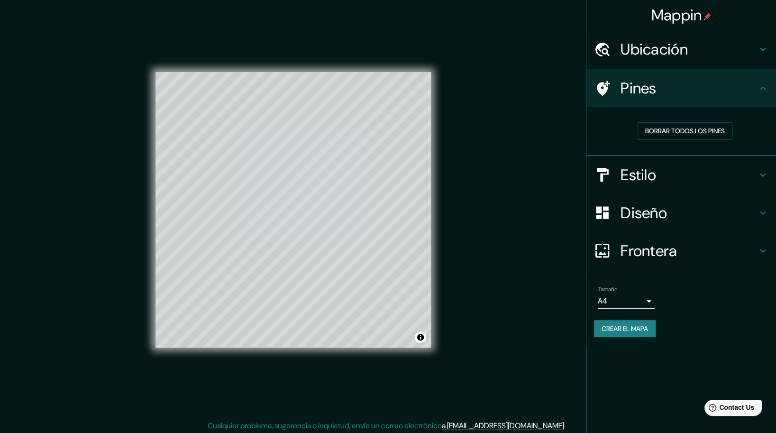
drag, startPoint x: 689, startPoint y: 1, endPoint x: 691, endPoint y: 23, distance: 22.3
click at [691, 22] on div "Mappin" at bounding box center [681, 15] width 190 height 30
click at [690, 13] on font "Mappin" at bounding box center [676, 15] width 51 height 20
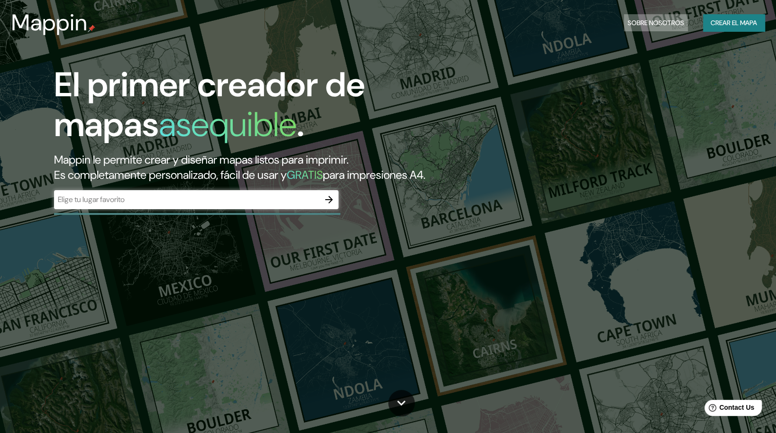
click at [664, 21] on font "Sobre nosotros" at bounding box center [655, 23] width 56 height 12
drag, startPoint x: 664, startPoint y: 21, endPoint x: 653, endPoint y: 84, distance: 64.0
click at [751, 25] on font "Crear el mapa" at bounding box center [733, 23] width 46 height 12
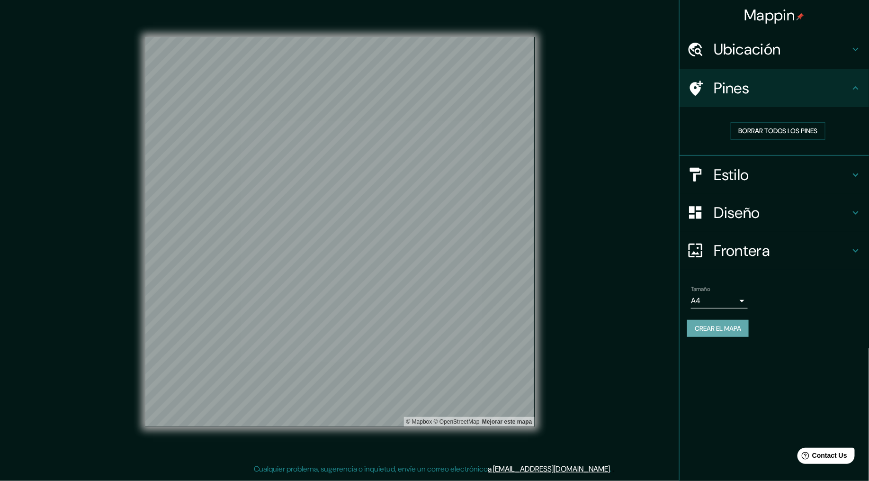
click at [710, 332] on font "Crear el mapa" at bounding box center [718, 329] width 46 height 12
click at [710, 332] on div "Crear el mapa" at bounding box center [774, 329] width 174 height 18
click at [713, 331] on div "Crear el mapa" at bounding box center [774, 329] width 174 height 18
click at [757, 128] on font "Borrar todos los pines" at bounding box center [779, 131] width 80 height 12
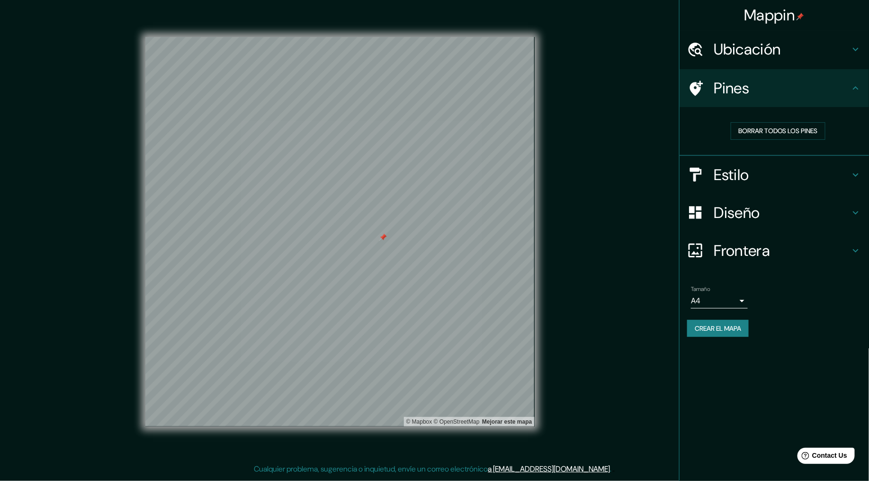
click at [641, 344] on div "Mappin Ubicación Pines Borrar todos los pines Estilo Diseño Frontera Elige un b…" at bounding box center [434, 239] width 869 height 479
click at [641, 343] on div "Mappin Ubicación Pines Borrar todos los pines Estilo Diseño Frontera Elige un b…" at bounding box center [434, 239] width 869 height 479
click at [753, 127] on font "Borrar todos los pines" at bounding box center [779, 131] width 80 height 12
click at [572, 291] on div "Mappin Ubicación Pines Borrar todos los pines Estilo Diseño Frontera Elige un b…" at bounding box center [434, 239] width 869 height 479
click at [555, 220] on div "Mappin Ubicación Pines Borrar todos los pines Estilo Diseño Frontera Elige un b…" at bounding box center [434, 239] width 869 height 479
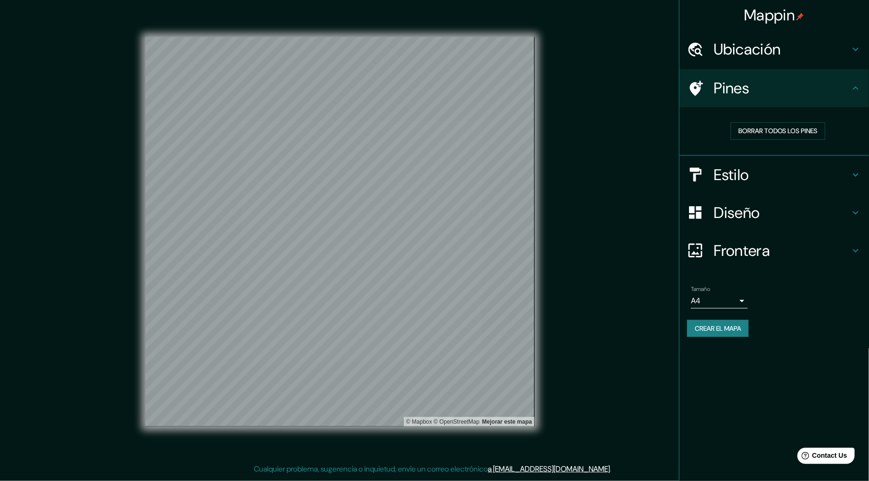
click at [782, 185] on div "Estilo" at bounding box center [775, 175] width 190 height 38
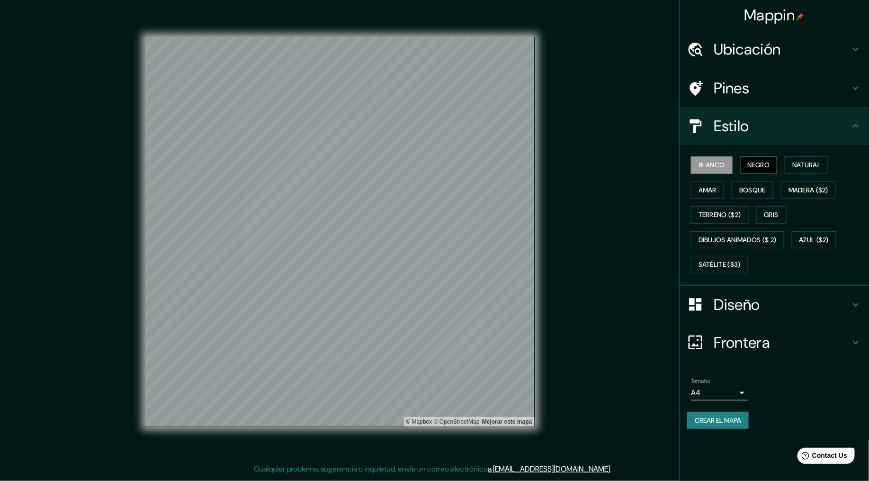
click at [756, 163] on font "Negro" at bounding box center [759, 165] width 22 height 12
click at [782, 162] on font "Natural" at bounding box center [807, 165] width 28 height 12
click at [709, 164] on font "Blanco" at bounding box center [712, 165] width 27 height 12
click at [774, 209] on font "Gris" at bounding box center [772, 215] width 14 height 12
click at [727, 261] on font "Satélite ($3)" at bounding box center [720, 265] width 42 height 12
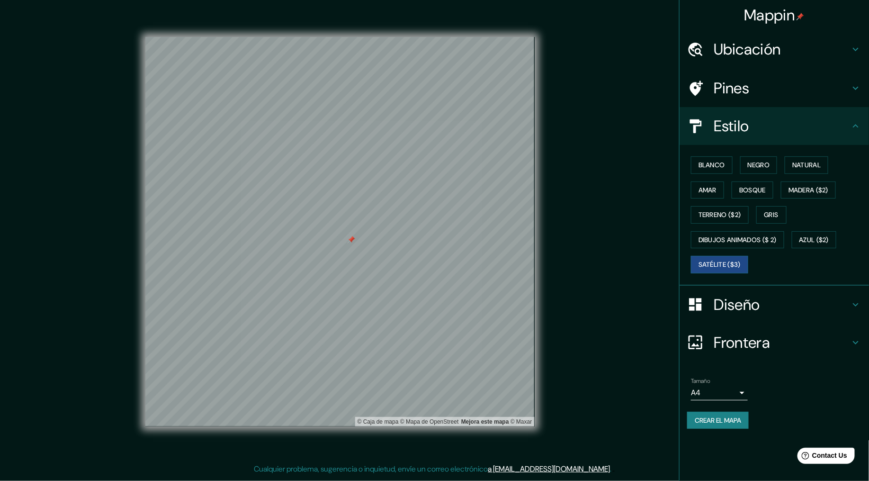
click at [688, 165] on div "Blanco Negro Natural [PERSON_NAME] ($2) Terreno ($2) Gris Dibujos animados ($ 2…" at bounding box center [778, 215] width 182 height 125
click at [692, 166] on button "Blanco" at bounding box center [712, 165] width 42 height 18
click at [702, 188] on font "Amar" at bounding box center [708, 190] width 18 height 12
click at [748, 191] on font "Bosque" at bounding box center [753, 190] width 27 height 12
click at [760, 165] on font "Negro" at bounding box center [759, 165] width 22 height 12
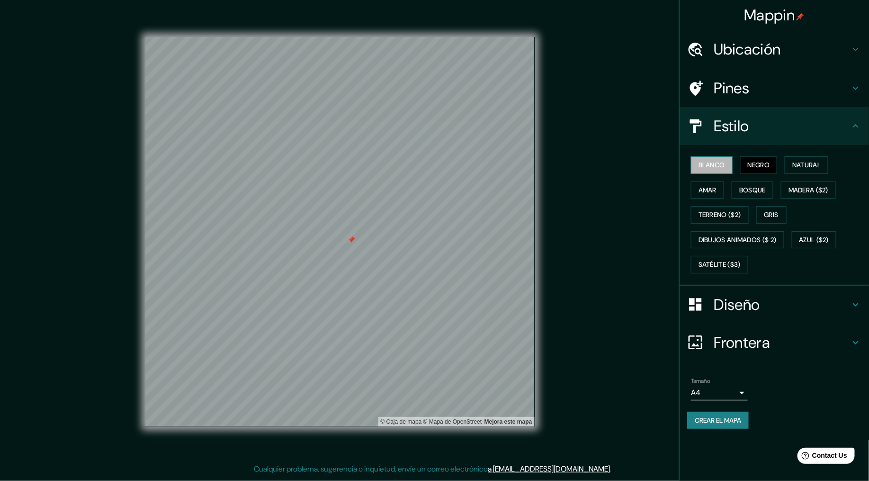
click at [704, 166] on font "Blanco" at bounding box center [712, 165] width 27 height 12
click at [753, 46] on h4 "Ubicación" at bounding box center [782, 49] width 136 height 19
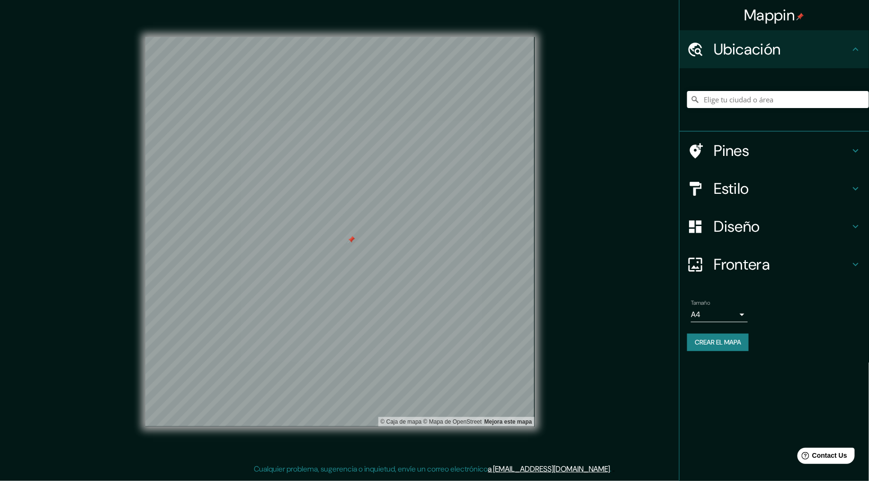
click at [756, 42] on h4 "Ubicación" at bounding box center [782, 49] width 136 height 19
click at [754, 139] on div "Pines" at bounding box center [775, 151] width 190 height 38
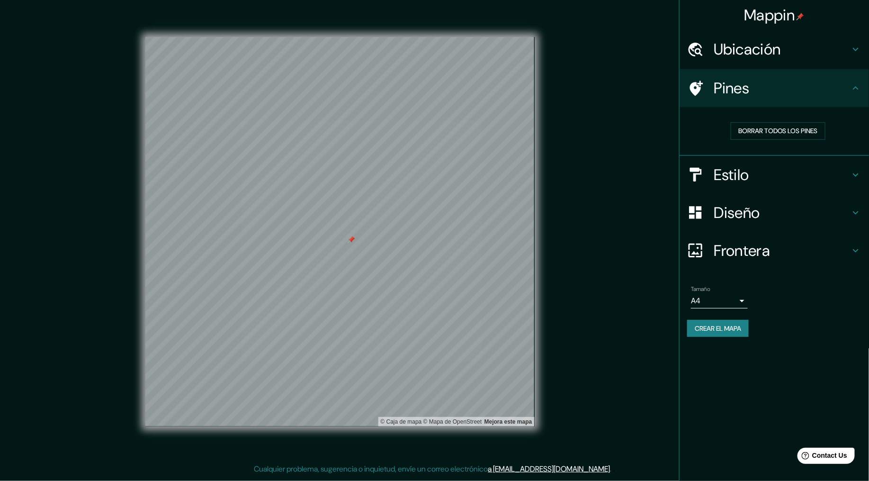
click at [760, 115] on div "Borrar todos los pines" at bounding box center [778, 131] width 182 height 33
drag, startPoint x: 761, startPoint y: 132, endPoint x: 762, endPoint y: 137, distance: 5.3
click at [764, 133] on font "Borrar todos los pines" at bounding box center [779, 131] width 80 height 12
click at [782, 127] on font "Borrar todos los pines" at bounding box center [779, 131] width 80 height 12
click at [752, 247] on h4 "Frontera" at bounding box center [782, 250] width 136 height 19
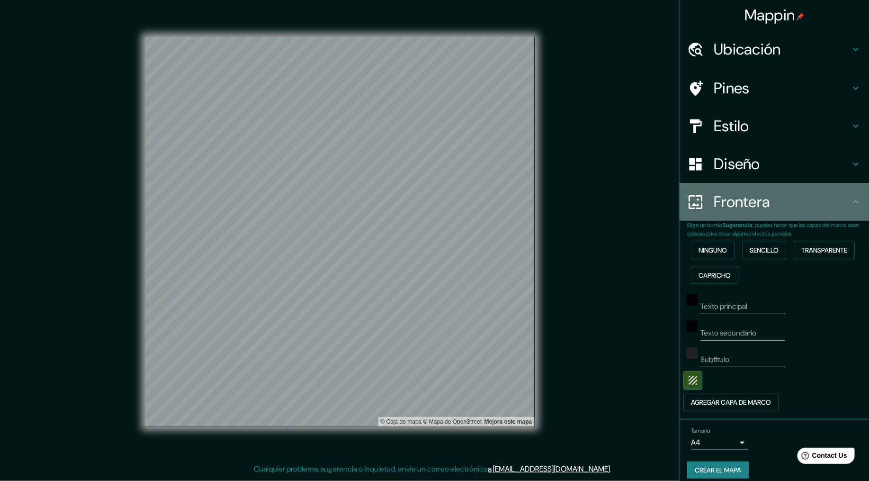
click at [722, 196] on h4 "Frontera" at bounding box center [782, 201] width 136 height 19
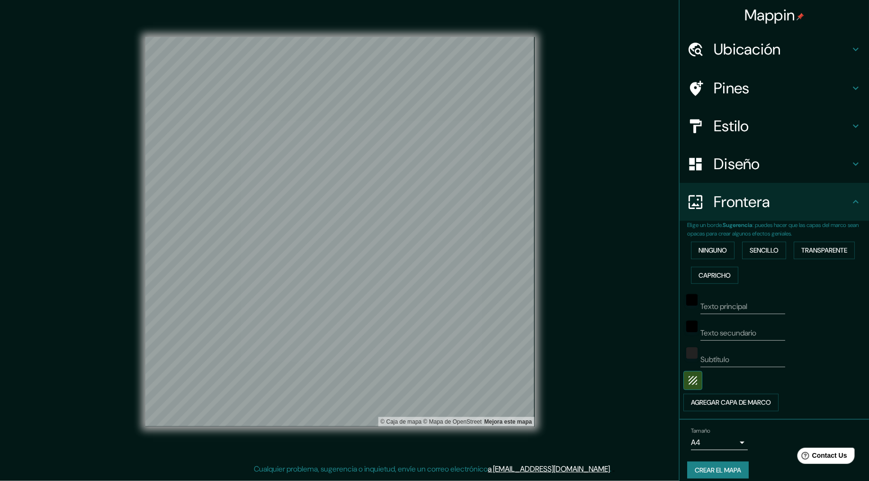
click at [734, 163] on h4 "Diseño" at bounding box center [782, 163] width 136 height 19
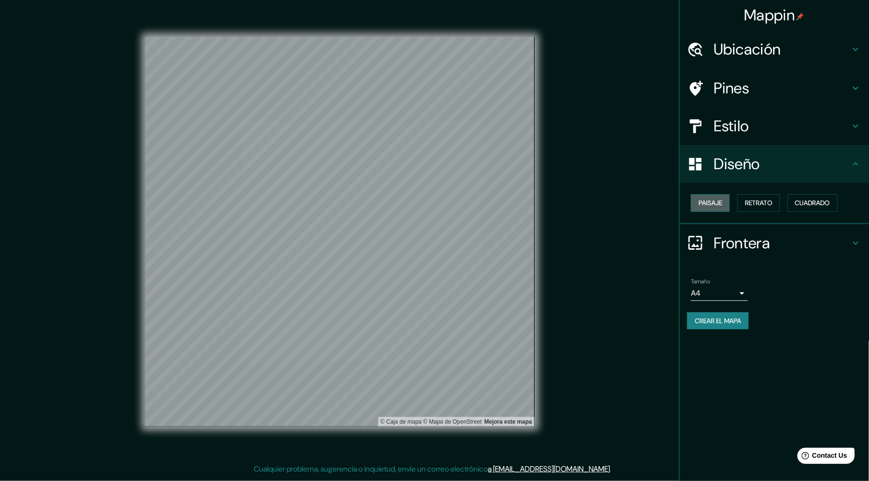
click at [708, 203] on font "Paisaje" at bounding box center [711, 203] width 24 height 12
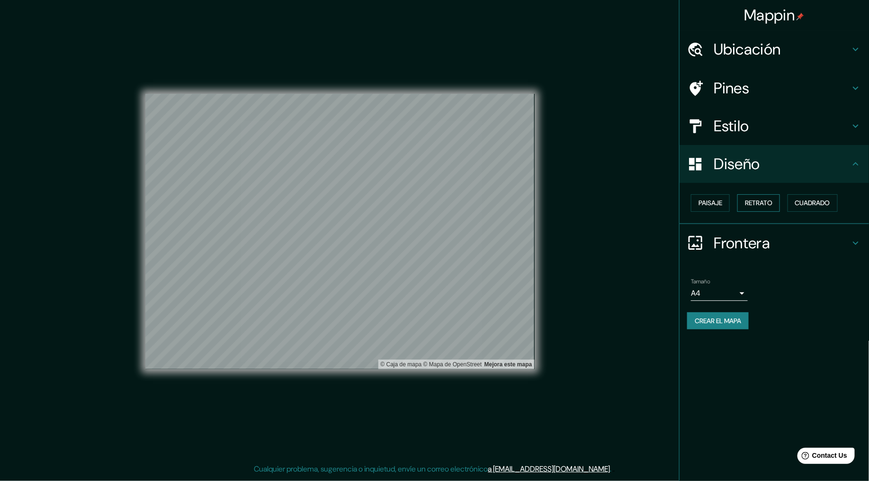
click at [752, 201] on font "Retrato" at bounding box center [758, 203] width 27 height 12
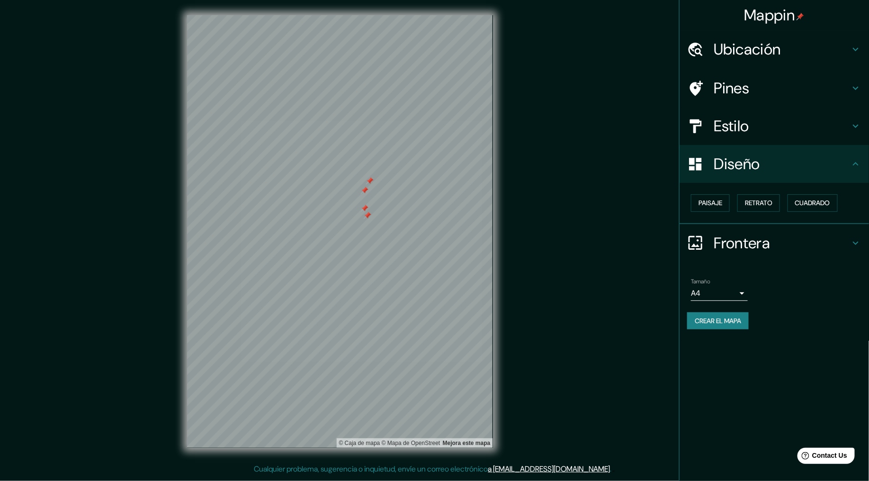
click at [740, 55] on h4 "Ubicación" at bounding box center [782, 49] width 136 height 19
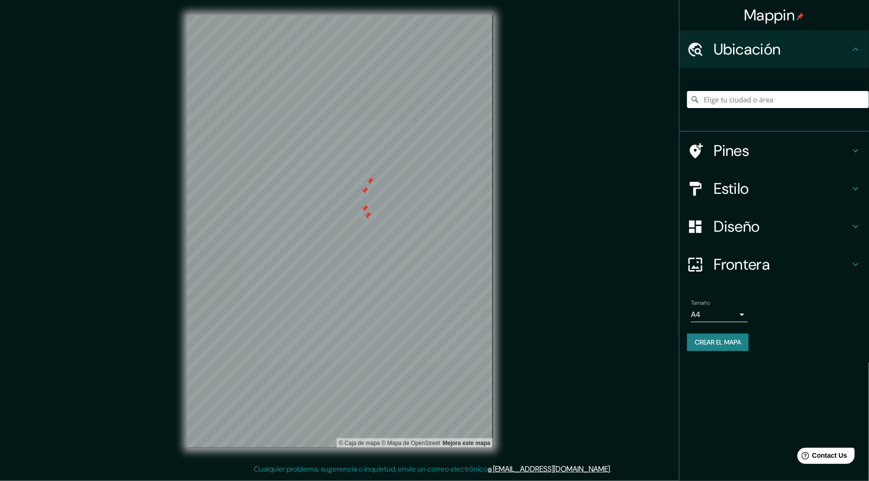
click at [729, 152] on h4 "Pines" at bounding box center [782, 150] width 136 height 19
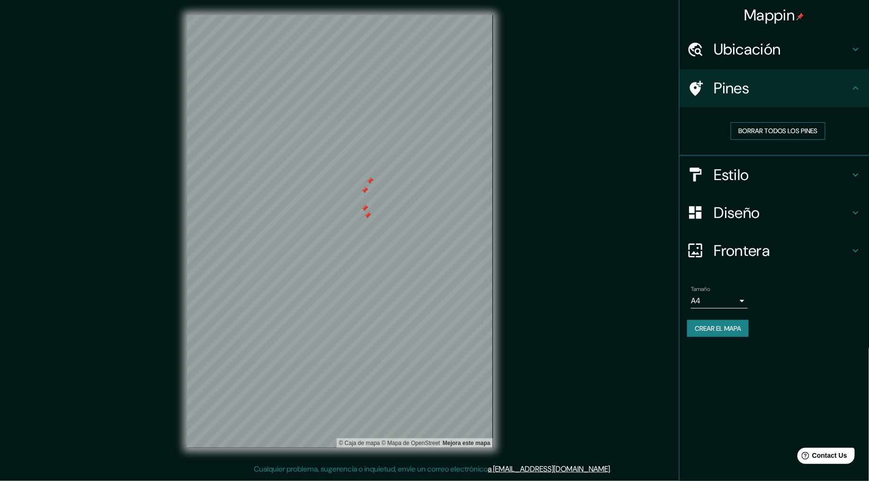
click at [744, 136] on button "Borrar todos los pines" at bounding box center [778, 131] width 95 height 18
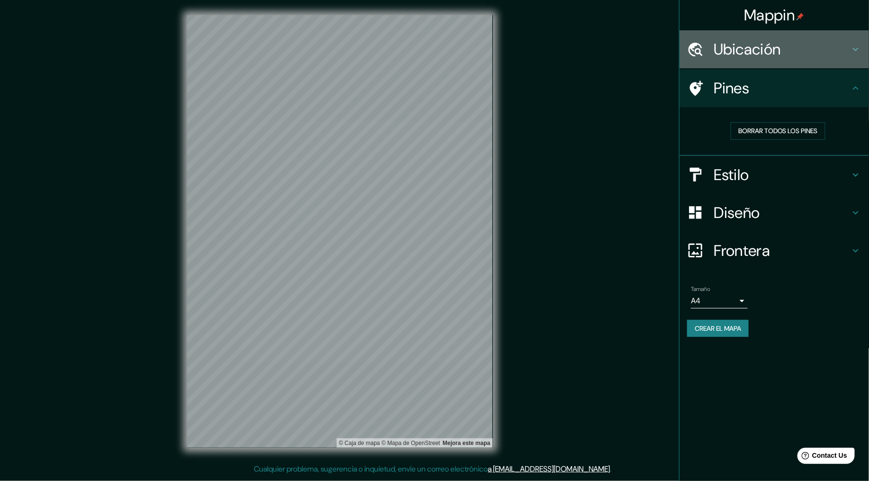
click at [743, 45] on h4 "Ubicación" at bounding box center [782, 49] width 136 height 19
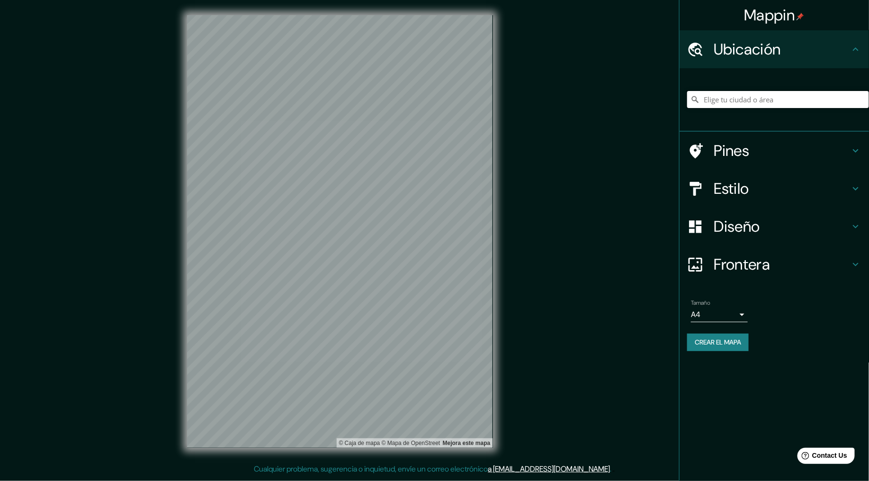
click at [749, 104] on input "Elige tu ciudad o área" at bounding box center [778, 99] width 182 height 17
click at [762, 96] on input "[GEOGRAPHIC_DATA], [GEOGRAPHIC_DATA], [GEOGRAPHIC_DATA]" at bounding box center [778, 99] width 182 height 17
click at [731, 100] on input "[GEOGRAPHIC_DATA], [GEOGRAPHIC_DATA], [GEOGRAPHIC_DATA]" at bounding box center [778, 99] width 182 height 17
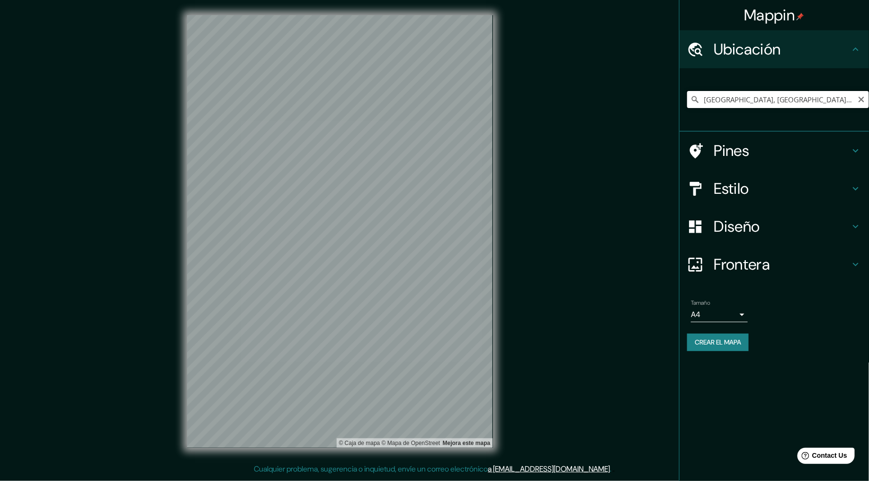
click at [731, 100] on input "[GEOGRAPHIC_DATA], [GEOGRAPHIC_DATA], [GEOGRAPHIC_DATA]" at bounding box center [778, 99] width 182 height 17
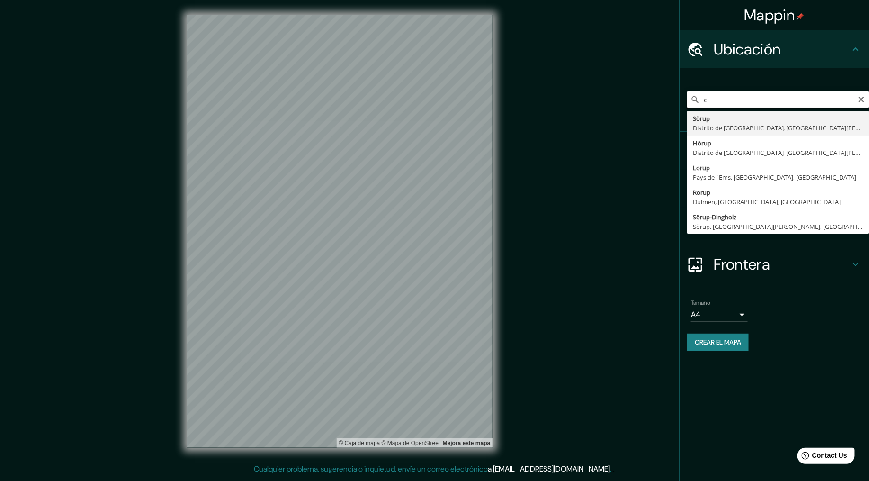
type input "c"
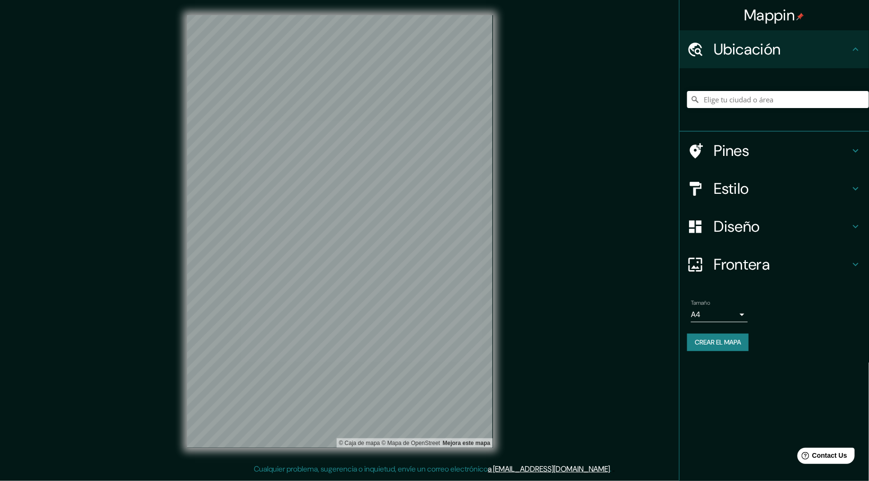
click at [493, 311] on div "© Caja [PERSON_NAME] © Mapa de OpenStreet Mejora este mapa" at bounding box center [340, 231] width 336 height 463
click at [745, 105] on input "Elige tu ciudad o área" at bounding box center [778, 99] width 182 height 17
click at [746, 103] on input "Elige tu ciudad o área" at bounding box center [778, 99] width 182 height 17
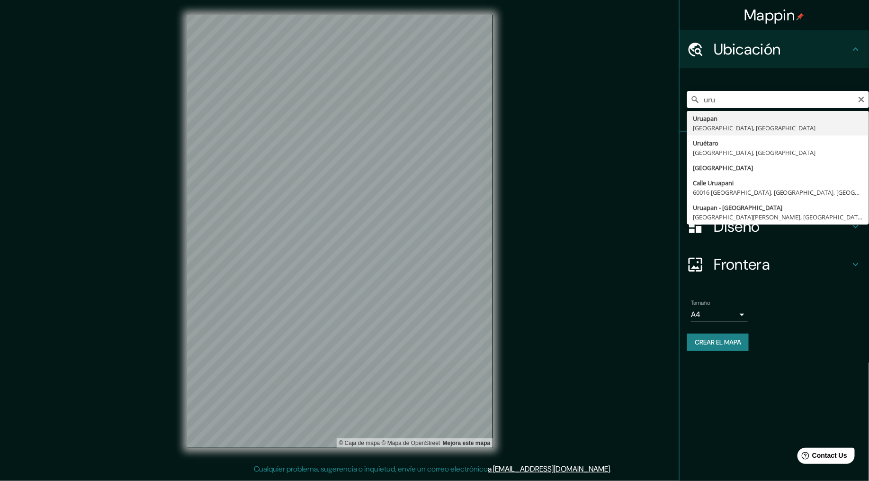
type input "[GEOGRAPHIC_DATA], [GEOGRAPHIC_DATA], [GEOGRAPHIC_DATA]"
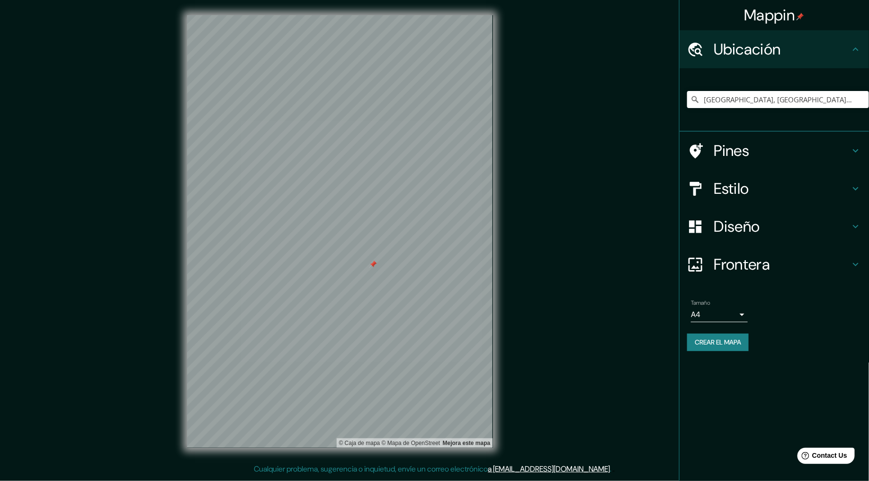
drag, startPoint x: 381, startPoint y: 254, endPoint x: 371, endPoint y: 261, distance: 12.4
click at [371, 261] on div at bounding box center [374, 265] width 8 height 8
click at [371, 261] on div at bounding box center [368, 264] width 8 height 8
click at [708, 341] on font "Crear el mapa" at bounding box center [718, 342] width 46 height 12
click at [729, 305] on div "Tamaño A4 single" at bounding box center [719, 310] width 57 height 23
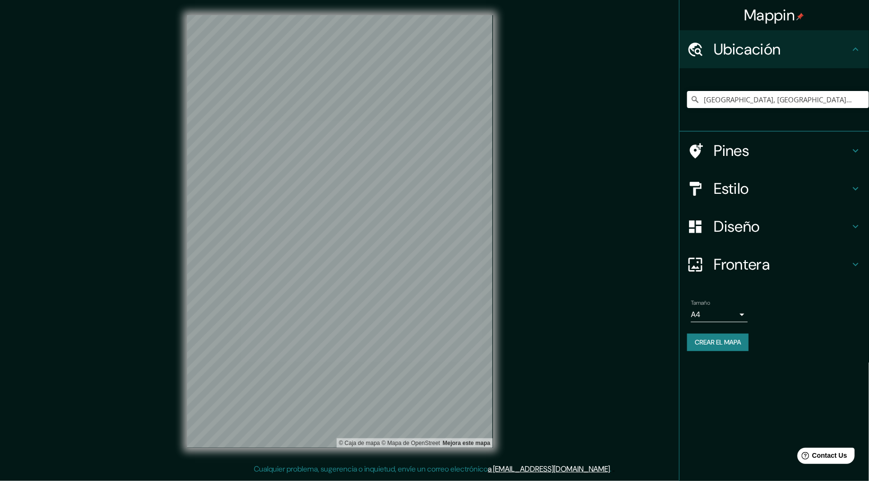
click at [726, 314] on body "Mappin Ubicación Uruapan, [GEOGRAPHIC_DATA], [GEOGRAPHIC_DATA] Pines Estilo Dis…" at bounding box center [434, 240] width 869 height 481
drag, startPoint x: 759, startPoint y: 438, endPoint x: 704, endPoint y: 410, distance: 61.9
click at [759, 432] on div at bounding box center [434, 240] width 869 height 481
click at [782, 45] on icon at bounding box center [855, 49] width 11 height 11
click at [782, 266] on h4 "Frontera" at bounding box center [782, 264] width 136 height 19
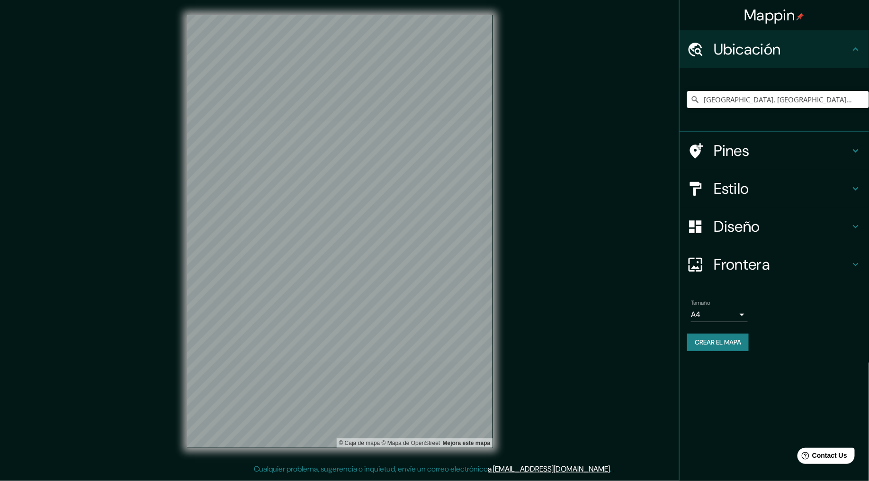
click at [782, 266] on ul "Ubicación Uruapan, [GEOGRAPHIC_DATA], [GEOGRAPHIC_DATA] Pines Estilo Diseño Fro…" at bounding box center [775, 196] width 190 height 332
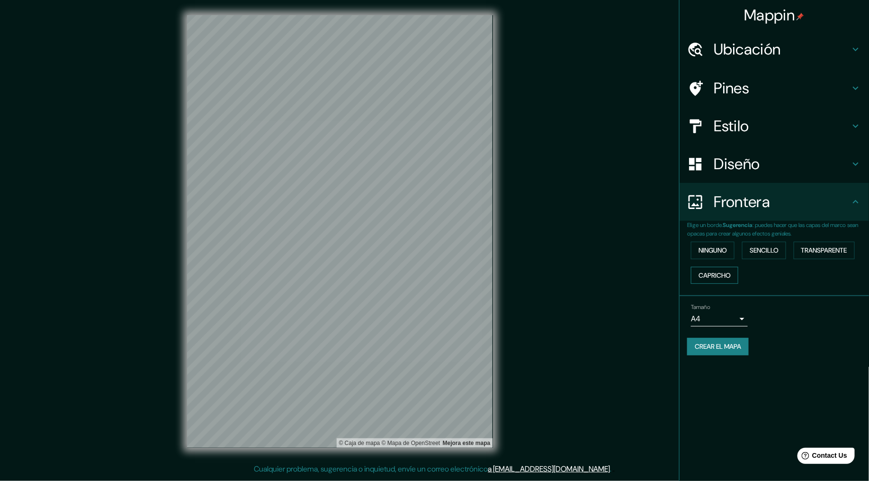
click at [717, 272] on font "Capricho" at bounding box center [715, 276] width 32 height 12
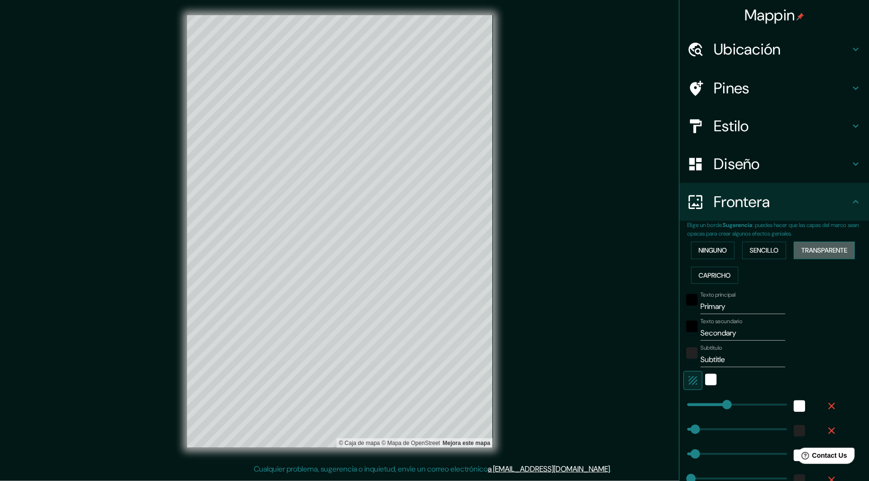
click at [782, 243] on button "Transparente" at bounding box center [824, 251] width 61 height 18
click at [766, 254] on font "Sencillo" at bounding box center [764, 250] width 29 height 12
click at [782, 254] on font "Transparente" at bounding box center [825, 250] width 46 height 12
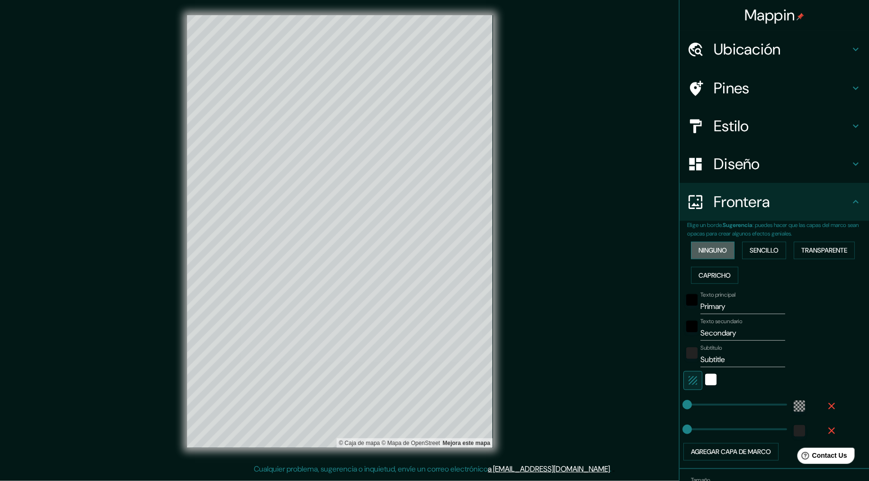
click at [716, 251] on font "Ninguno" at bounding box center [713, 250] width 28 height 12
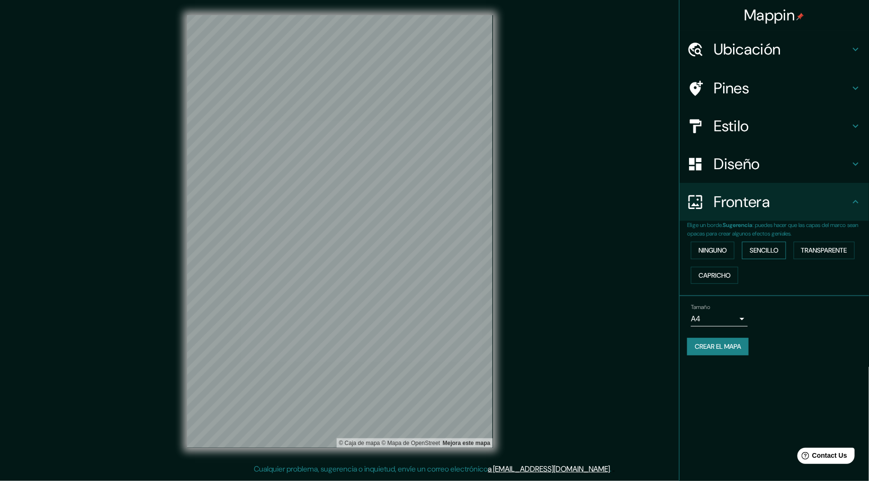
click at [775, 252] on font "Sencillo" at bounding box center [764, 250] width 29 height 12
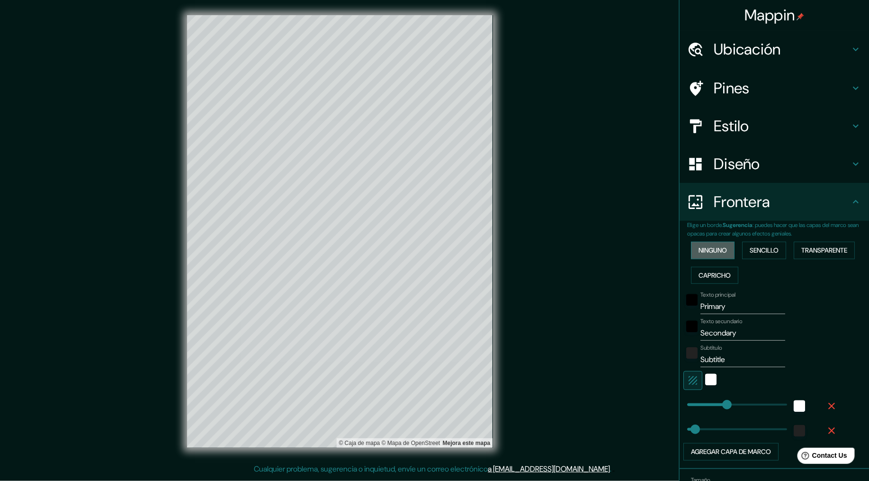
click at [703, 249] on font "Ninguno" at bounding box center [713, 250] width 28 height 12
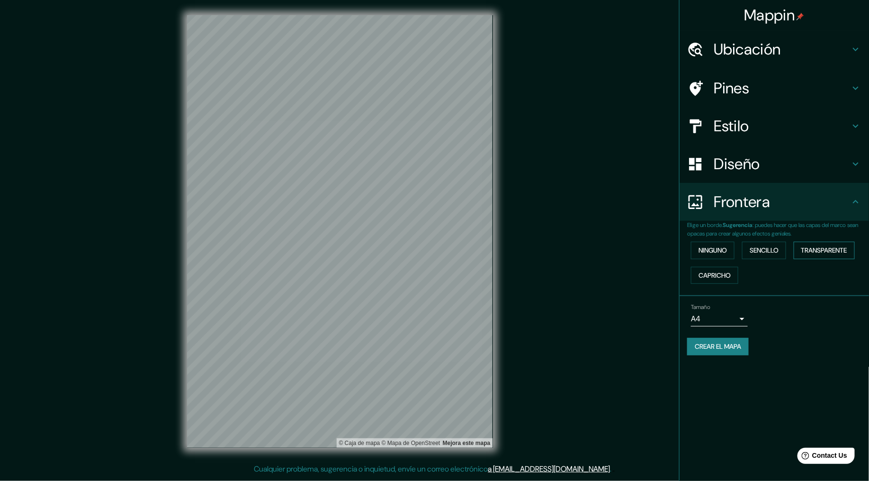
click at [782, 247] on font "Transparente" at bounding box center [825, 250] width 46 height 12
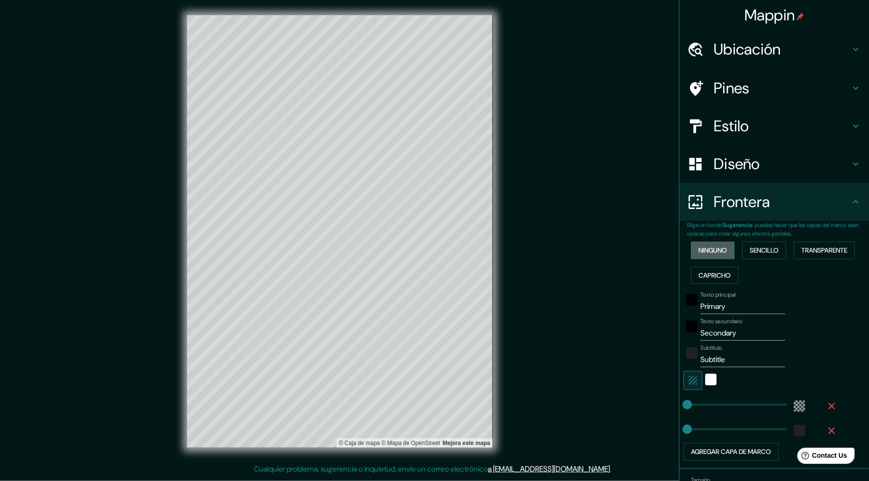
click at [708, 249] on font "Ninguno" at bounding box center [713, 250] width 28 height 12
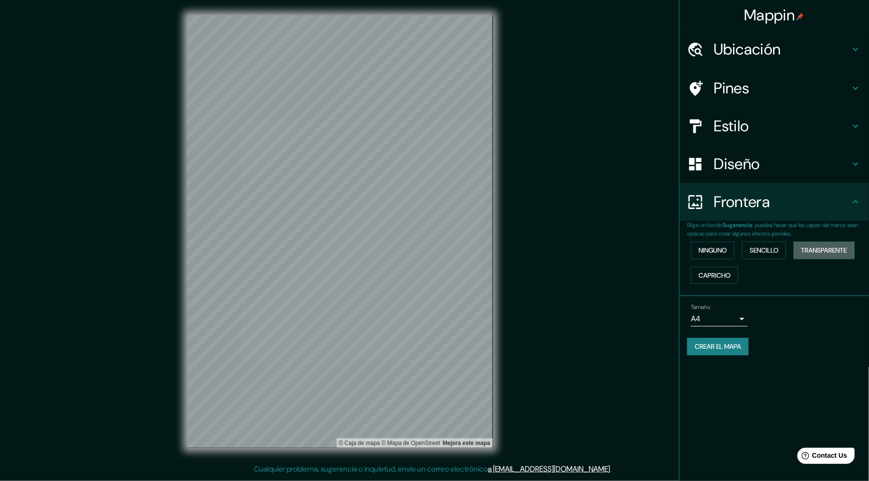
click at [782, 246] on font "Transparente" at bounding box center [825, 250] width 46 height 12
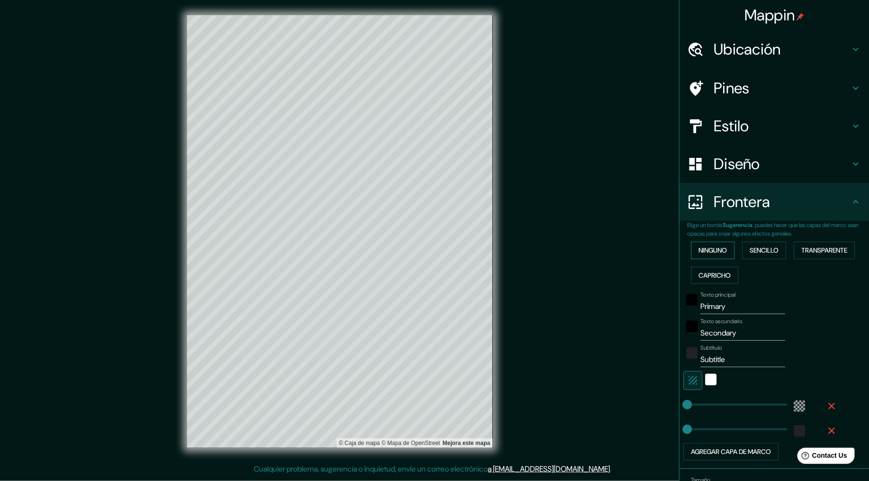
click at [717, 249] on font "Ninguno" at bounding box center [713, 250] width 28 height 12
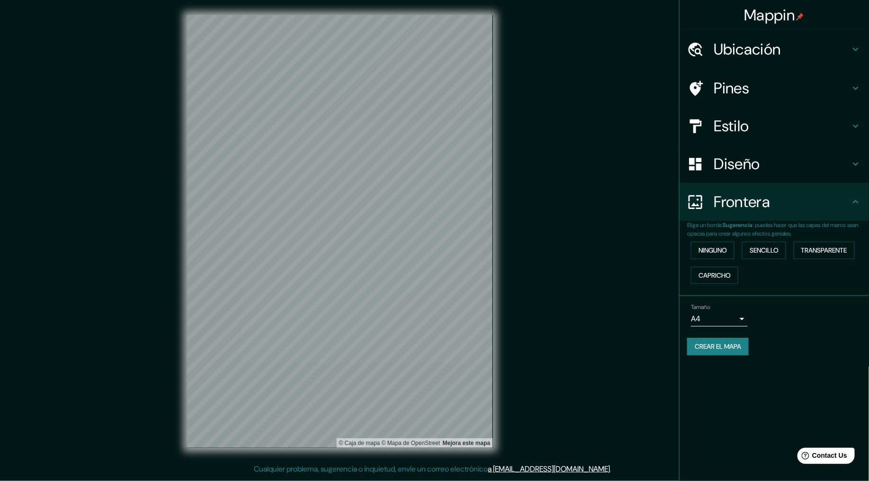
click at [507, 276] on div "© Caja [PERSON_NAME] © Mapa de OpenStreet Mejora este mapa" at bounding box center [340, 231] width 336 height 463
click at [162, 134] on div "Mappin Ubicación Uruapan, [GEOGRAPHIC_DATA], [GEOGRAPHIC_DATA] Pines Estilo Dis…" at bounding box center [434, 239] width 869 height 479
click at [747, 247] on button "Sencillo" at bounding box center [764, 251] width 44 height 18
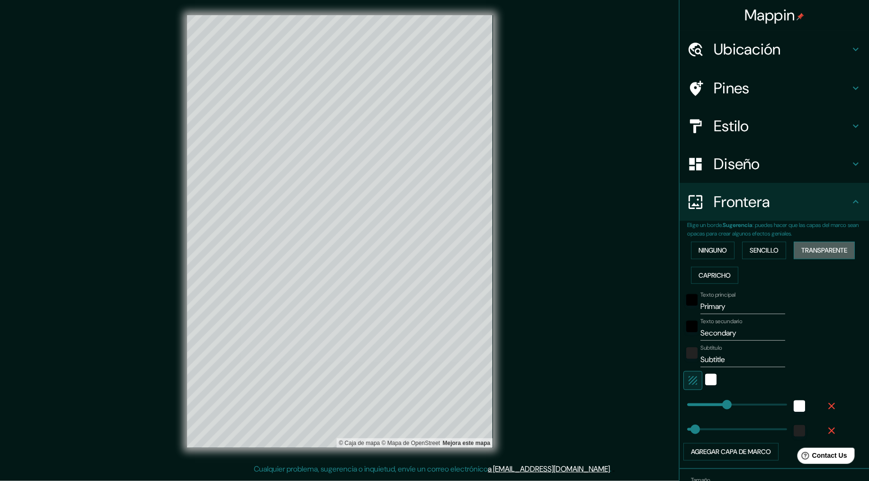
click at [782, 246] on font "Transparente" at bounding box center [825, 250] width 46 height 12
click at [718, 250] on font "Ninguno" at bounding box center [713, 250] width 28 height 12
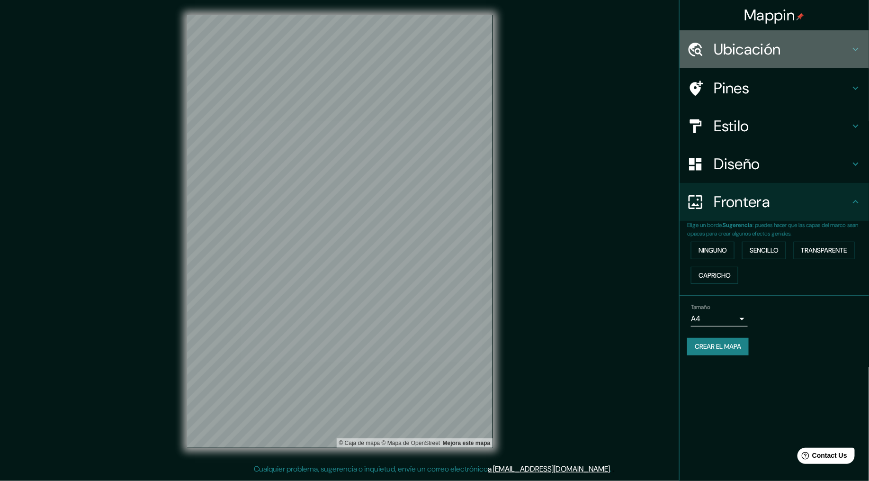
click at [760, 43] on h4 "Ubicación" at bounding box center [782, 49] width 136 height 19
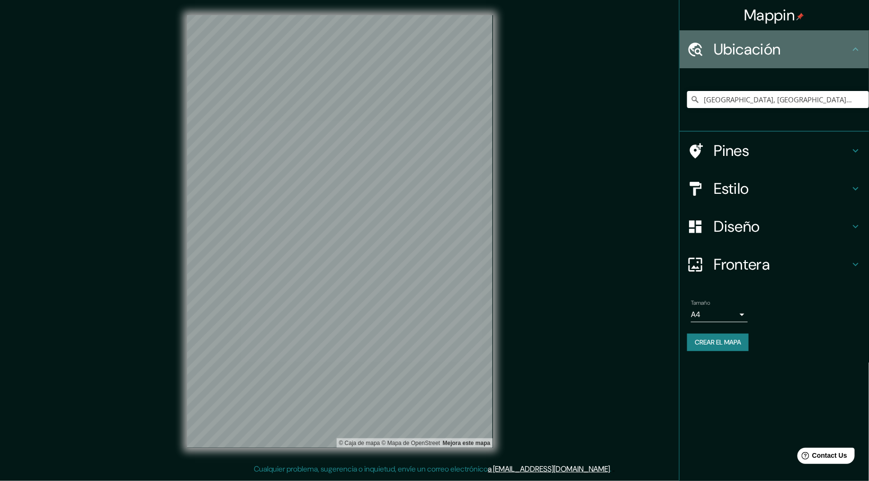
click at [760, 43] on h4 "Ubicación" at bounding box center [782, 49] width 136 height 19
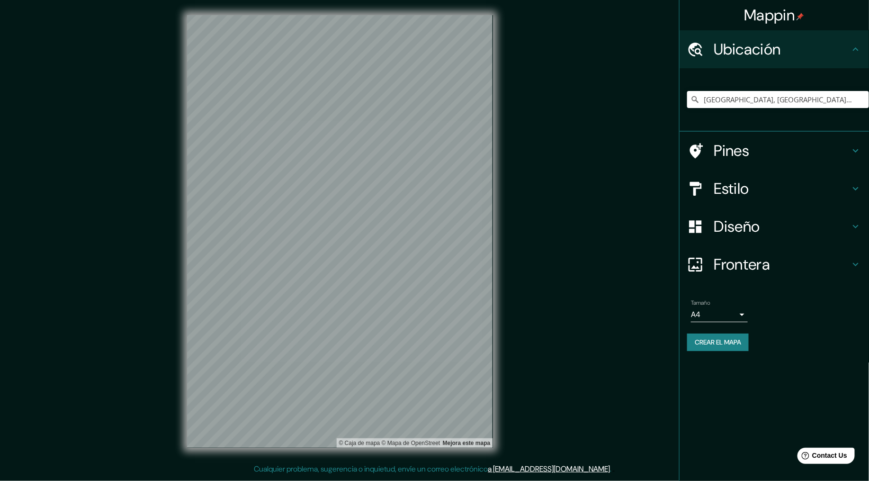
click at [760, 147] on h4 "Pines" at bounding box center [782, 150] width 136 height 19
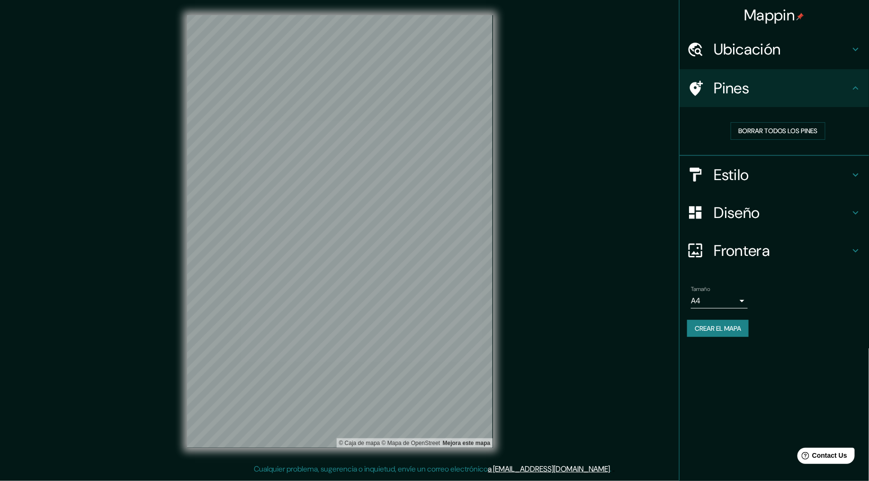
click at [764, 169] on h4 "Estilo" at bounding box center [782, 174] width 136 height 19
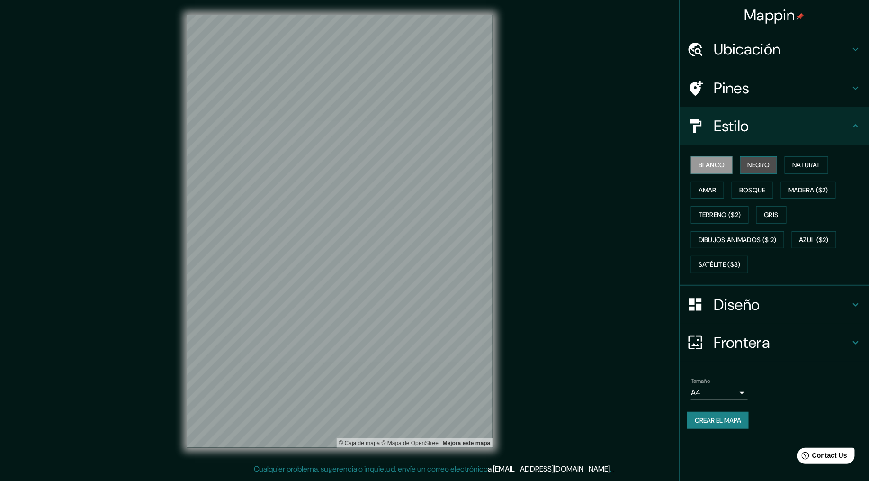
click at [765, 159] on font "Negro" at bounding box center [759, 165] width 22 height 12
click at [782, 163] on font "Natural" at bounding box center [807, 165] width 28 height 12
click at [740, 196] on button "Bosque" at bounding box center [753, 190] width 42 height 18
drag, startPoint x: 813, startPoint y: 163, endPoint x: 787, endPoint y: 165, distance: 26.2
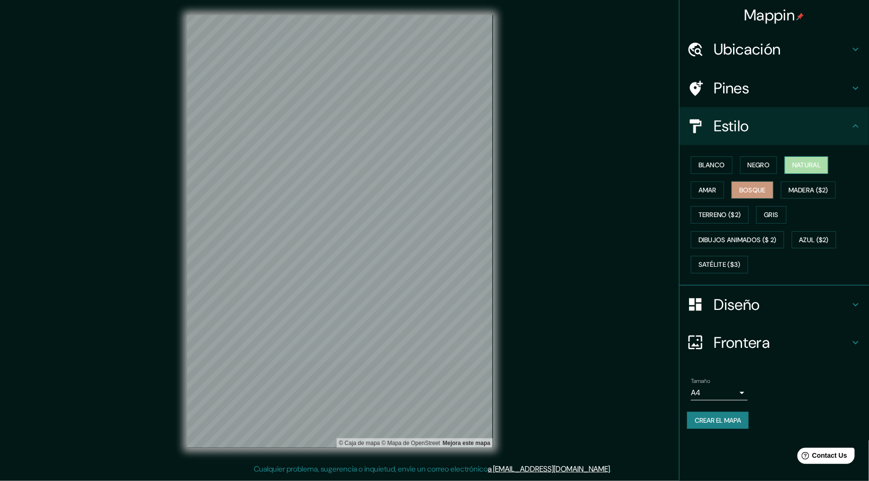
click at [782, 163] on font "Natural" at bounding box center [807, 165] width 28 height 12
click at [713, 162] on font "Blanco" at bounding box center [712, 165] width 27 height 12
click at [782, 164] on font "Natural" at bounding box center [807, 165] width 28 height 12
click at [715, 163] on font "Blanco" at bounding box center [712, 165] width 27 height 12
click at [782, 167] on font "Natural" at bounding box center [807, 165] width 28 height 12
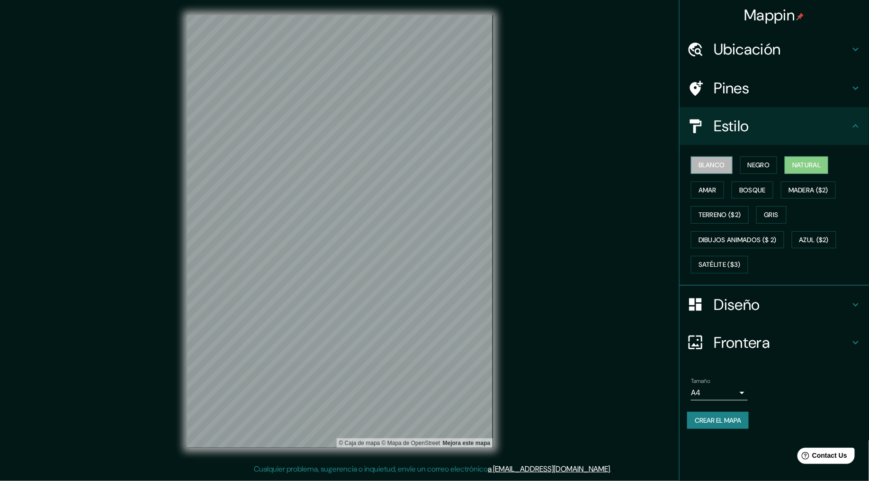
click at [715, 169] on font "Blanco" at bounding box center [712, 165] width 27 height 12
click at [716, 195] on button "Amar" at bounding box center [707, 190] width 33 height 18
click at [751, 191] on font "Bosque" at bounding box center [753, 190] width 27 height 12
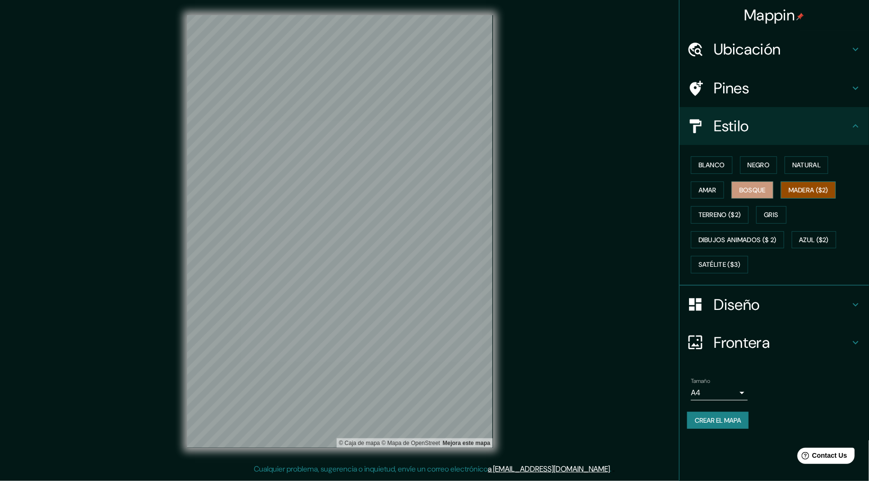
click at [782, 190] on font "Madera ($2)" at bounding box center [809, 190] width 40 height 12
click at [734, 216] on font "Terreno ($2)" at bounding box center [720, 215] width 43 height 12
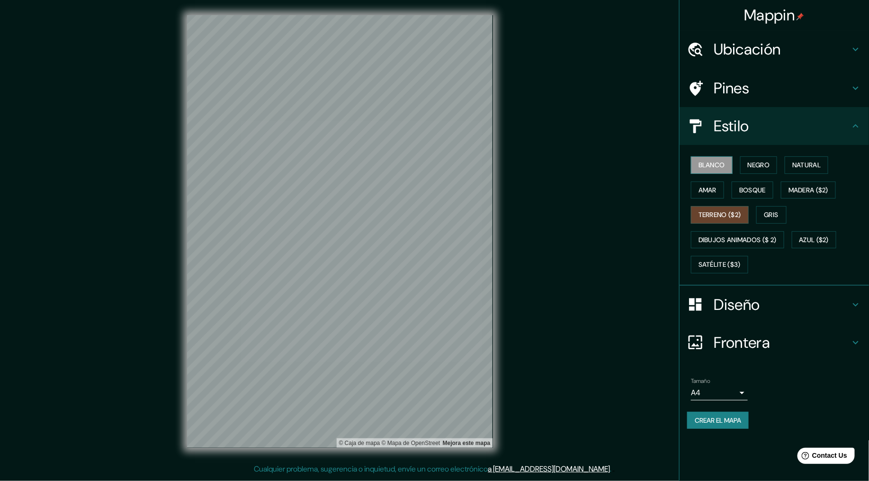
click at [706, 165] on font "Blanco" at bounding box center [712, 165] width 27 height 12
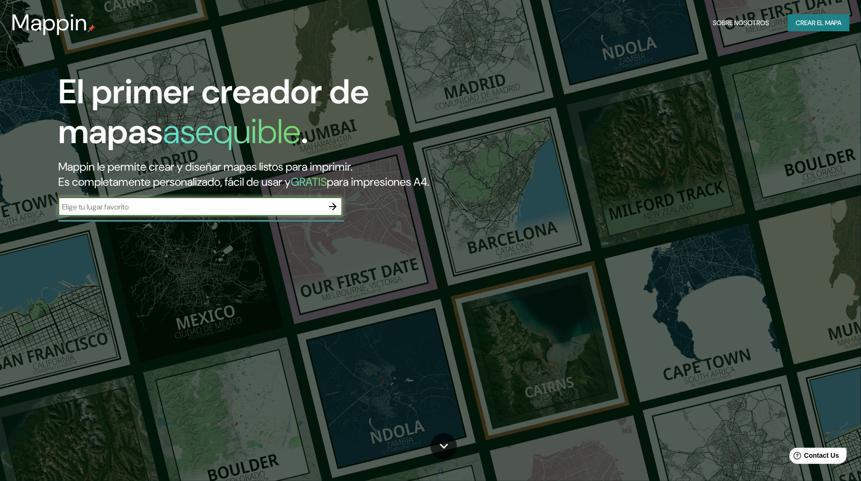
click at [183, 200] on div "​" at bounding box center [200, 206] width 284 height 19
click at [184, 208] on input "text" at bounding box center [190, 206] width 265 height 11
click at [183, 208] on input "text" at bounding box center [190, 206] width 265 height 11
